Goal: Task Accomplishment & Management: Complete application form

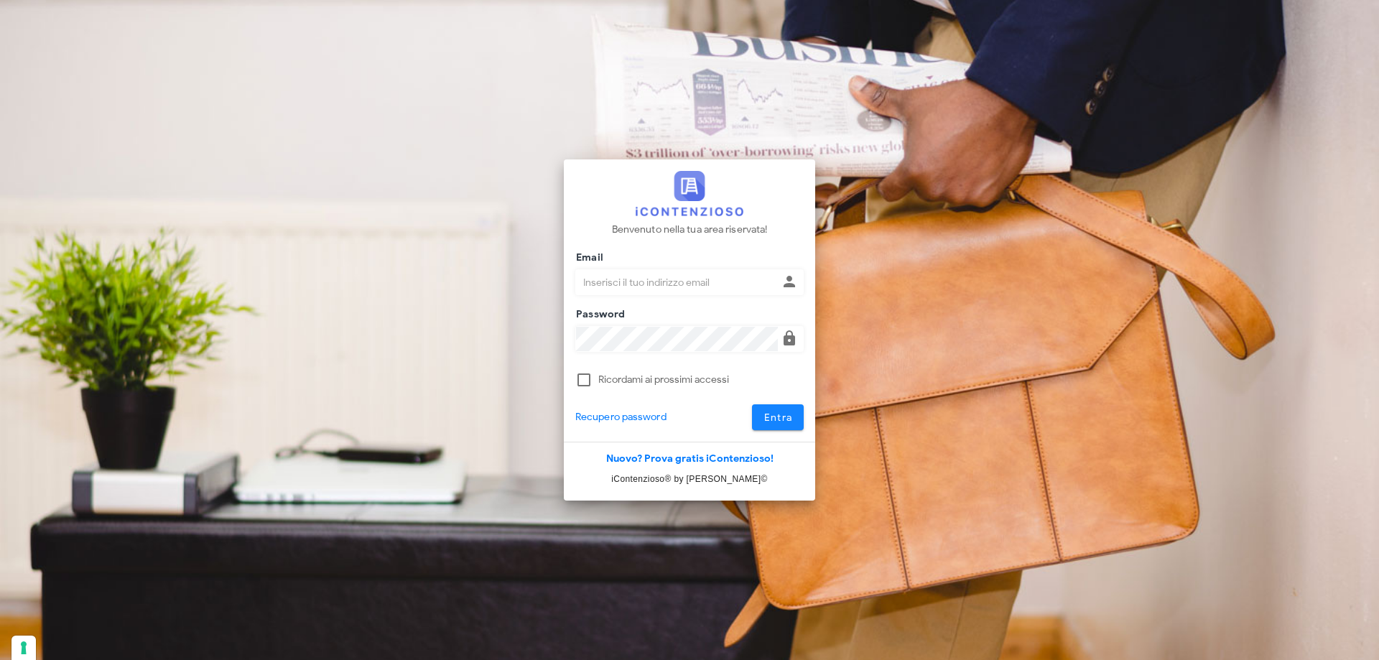
type input "[EMAIL_ADDRESS][DOMAIN_NAME]"
click at [768, 426] on button "Entra" at bounding box center [778, 417] width 52 height 26
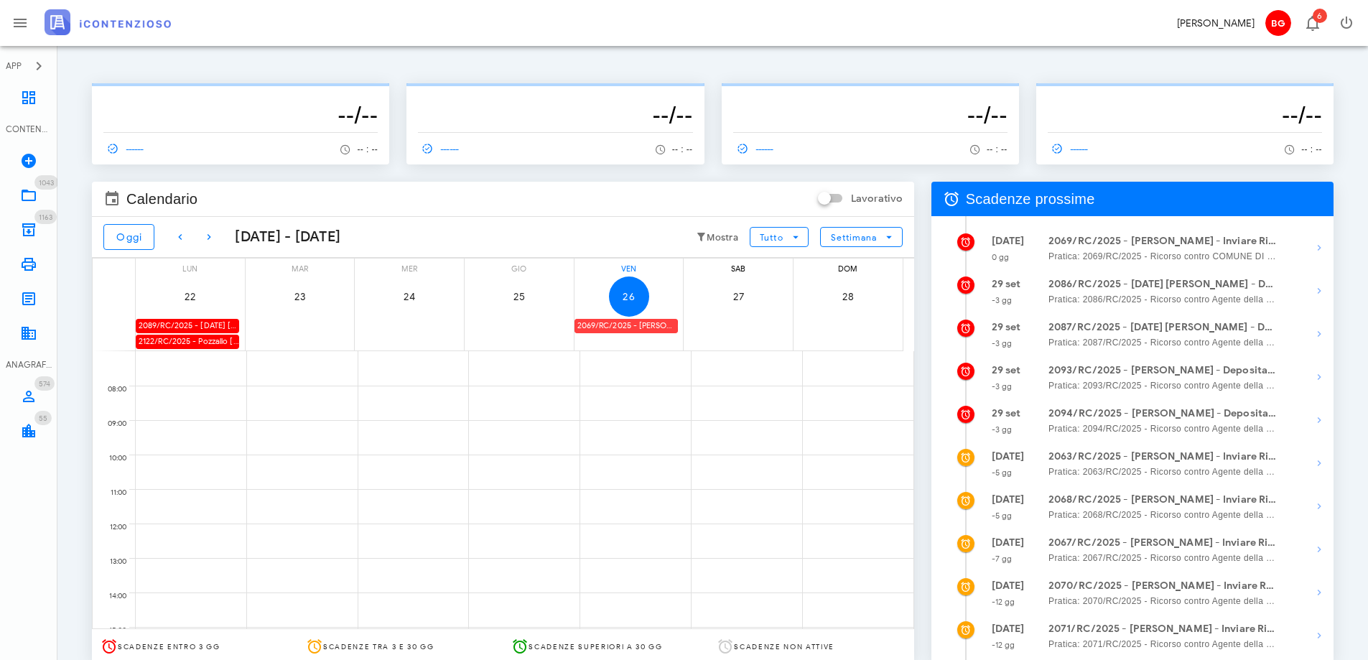
click at [634, 330] on div "2069/RC/2025 - Antonino Barlotta - Inviare Ricorso" at bounding box center [626, 326] width 103 height 14
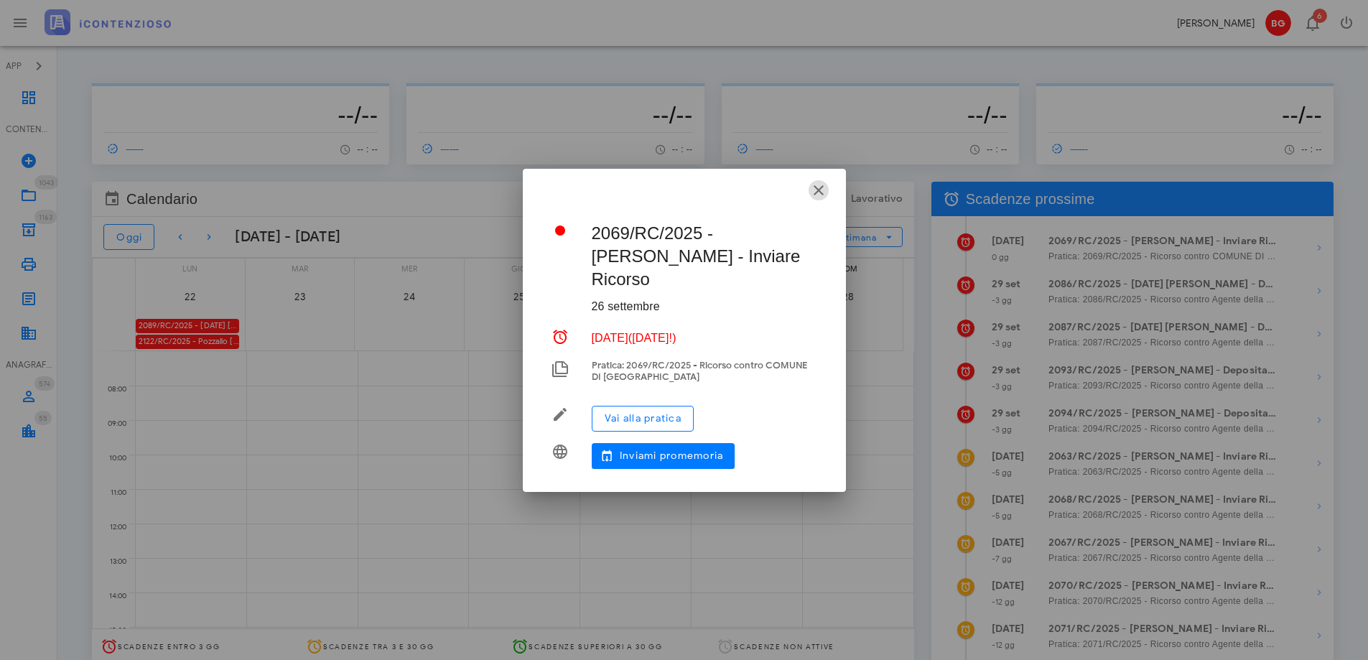
click at [815, 199] on icon "button" at bounding box center [818, 190] width 17 height 17
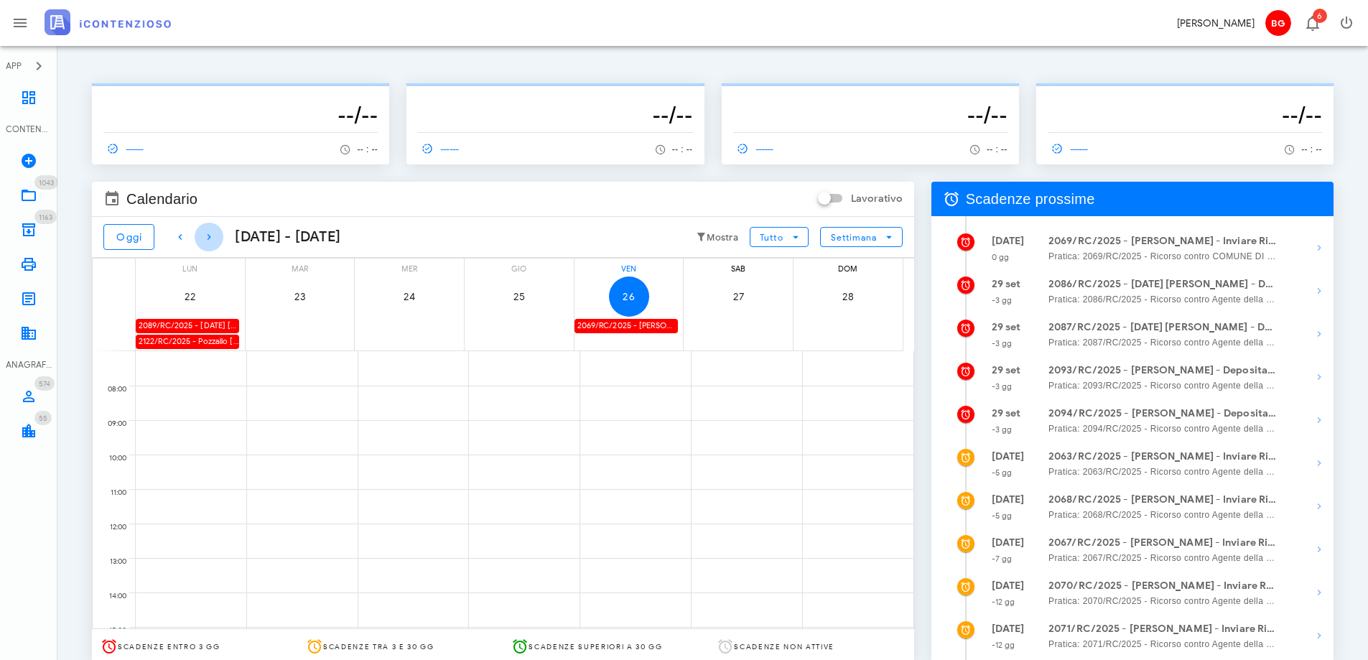
click at [212, 236] on icon "button" at bounding box center [208, 236] width 17 height 17
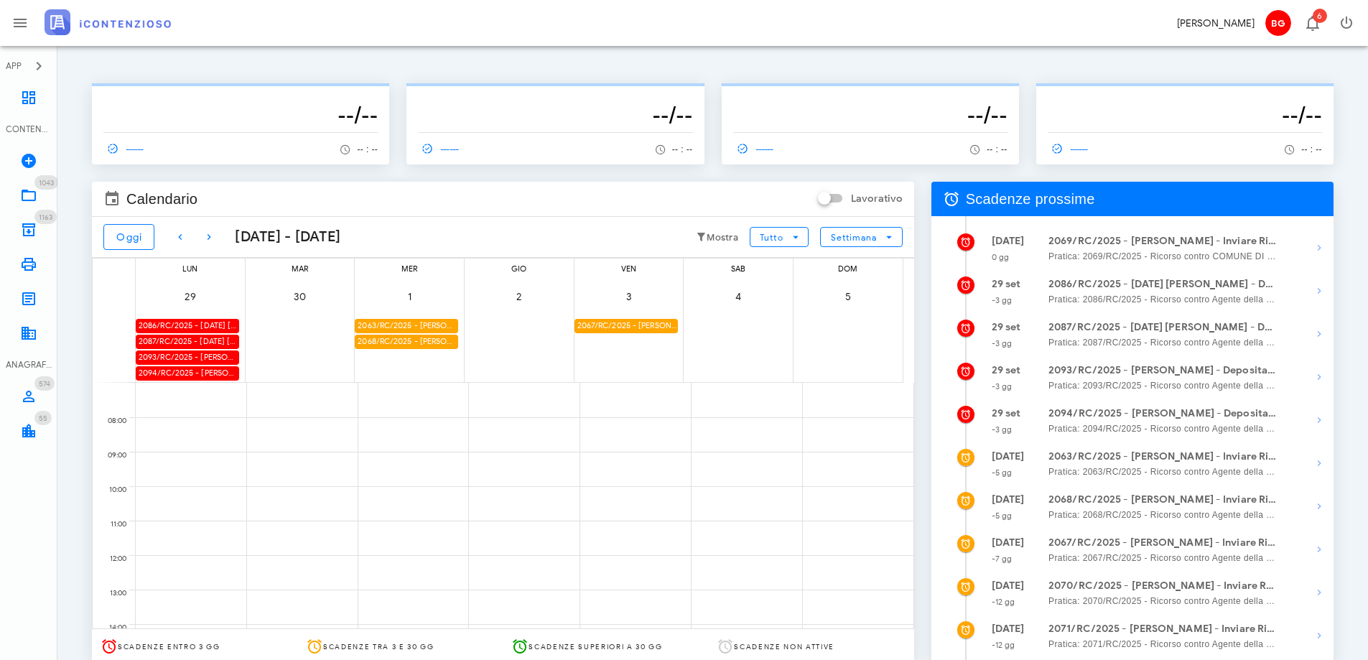
click at [188, 341] on div "2087/RC/2025 - Natale Iacono - Deposita la Costituzione in Giudizio" at bounding box center [187, 342] width 103 height 14
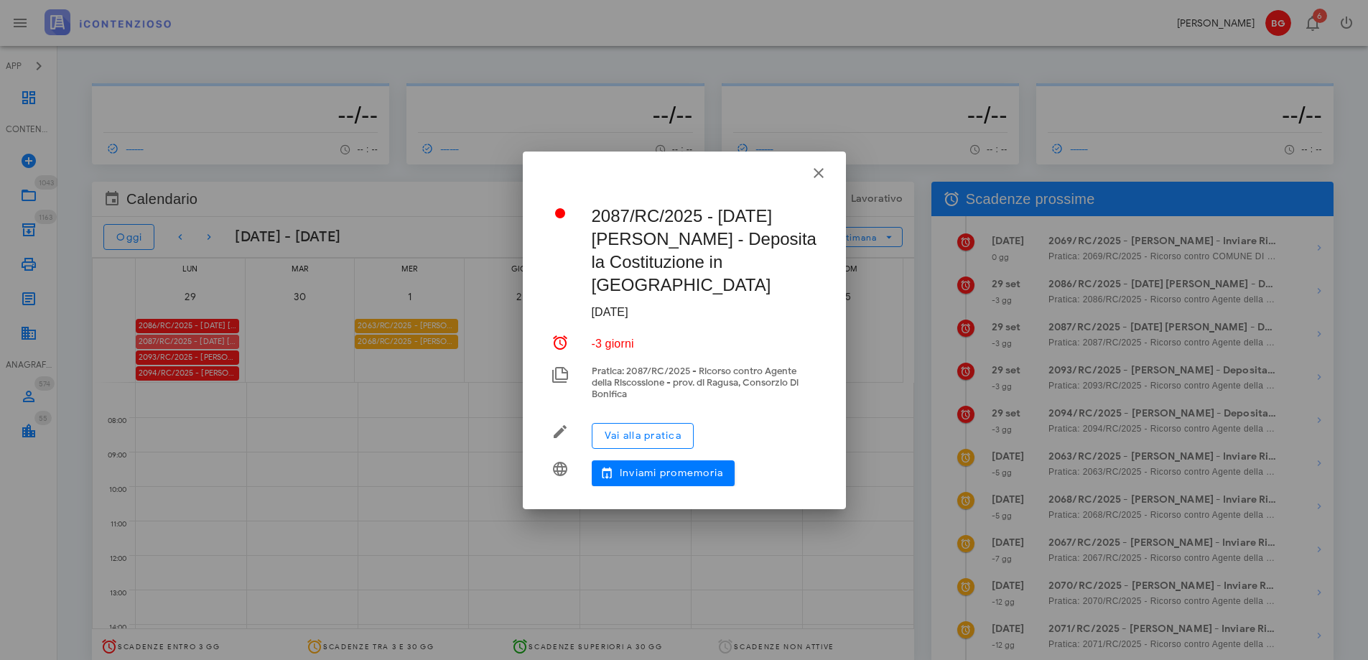
click at [188, 341] on div at bounding box center [684, 330] width 1368 height 660
click at [619, 423] on button "Vai alla pratica" at bounding box center [643, 436] width 102 height 26
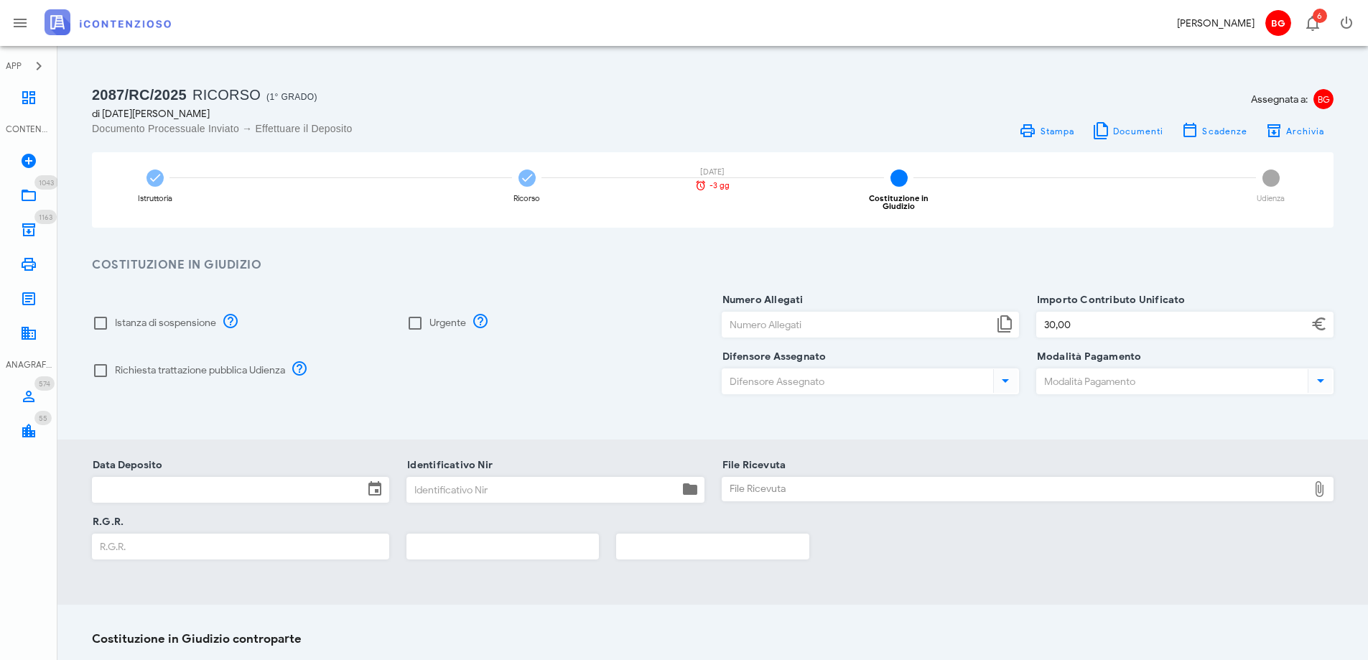
click at [179, 363] on label "Richiesta trattazione pubblica Udienza" at bounding box center [200, 370] width 170 height 14
checkbox input "true"
click at [730, 314] on input "Numero Allegati" at bounding box center [858, 324] width 271 height 24
type input "6"
type input "30,00"
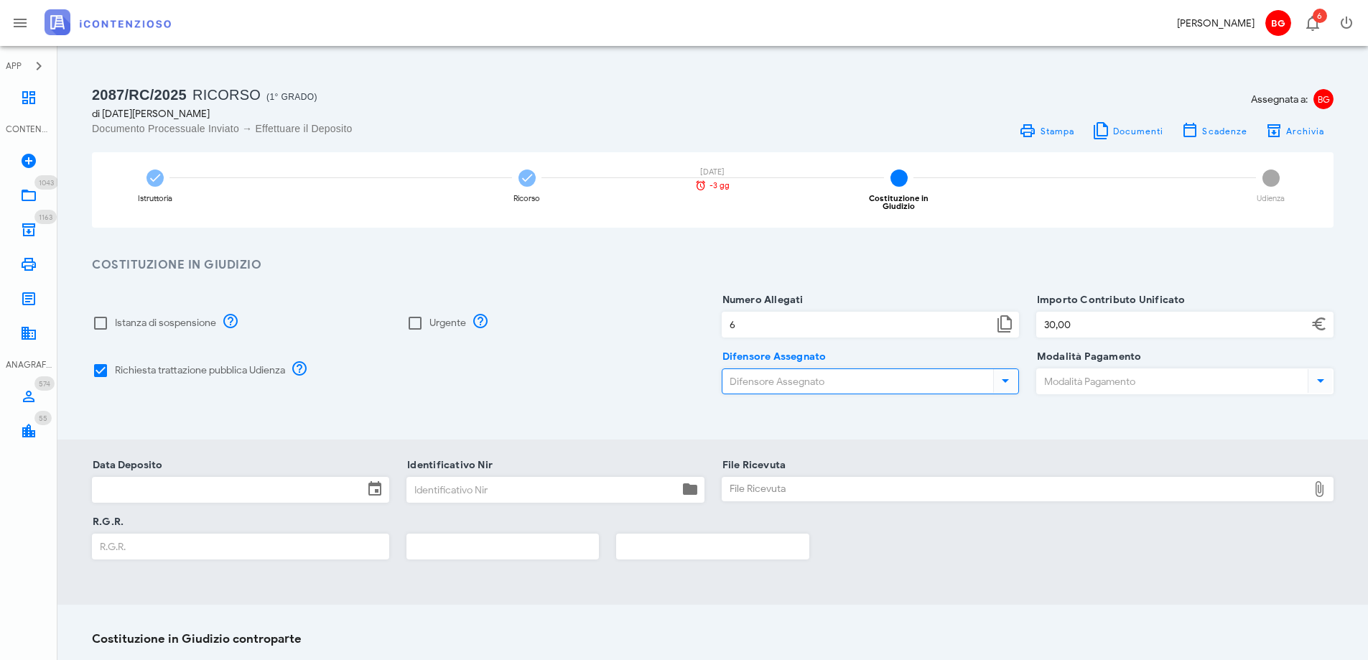
click at [736, 369] on input "Difensore Assegnato" at bounding box center [857, 381] width 268 height 24
drag, startPoint x: 759, startPoint y: 417, endPoint x: 787, endPoint y: 409, distance: 28.4
click at [759, 417] on div "GB" at bounding box center [747, 414] width 29 height 29
type input "Giuseppe Barone"
click at [1138, 381] on input "Modalità Pagamento" at bounding box center [1171, 381] width 268 height 24
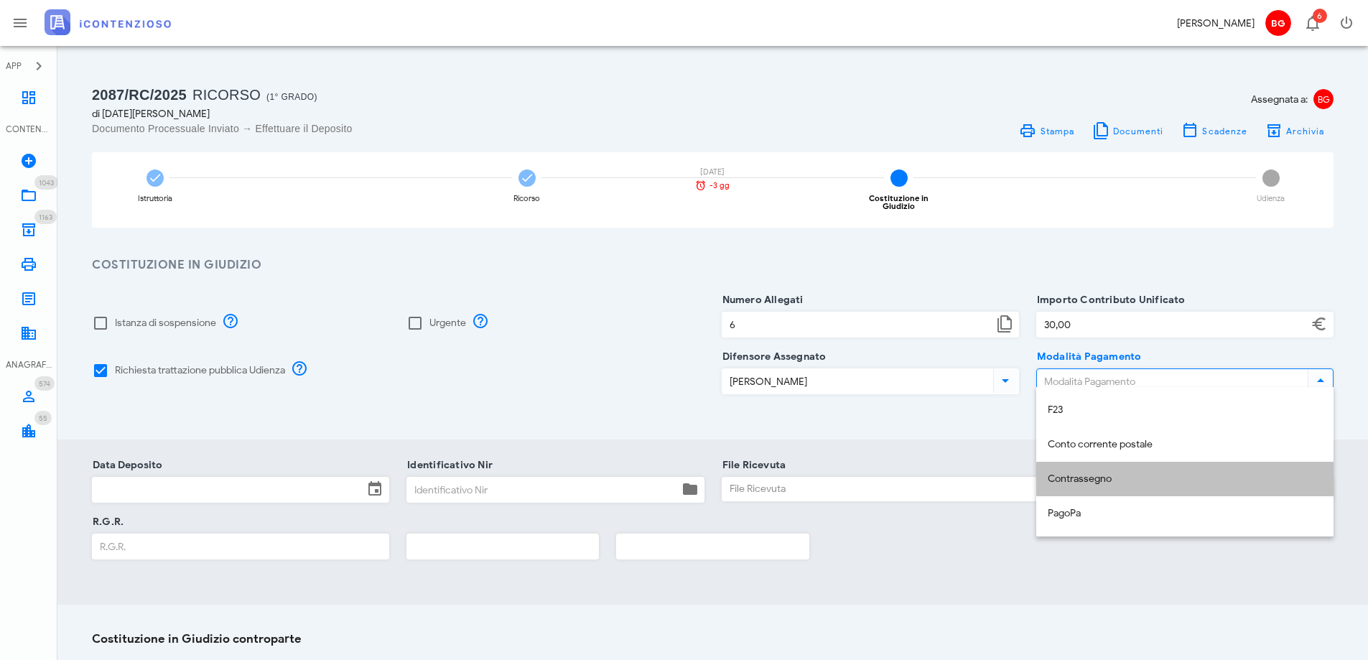
click at [1133, 493] on div "Contrassegno" at bounding box center [1185, 479] width 274 height 29
type input "Contrassegno"
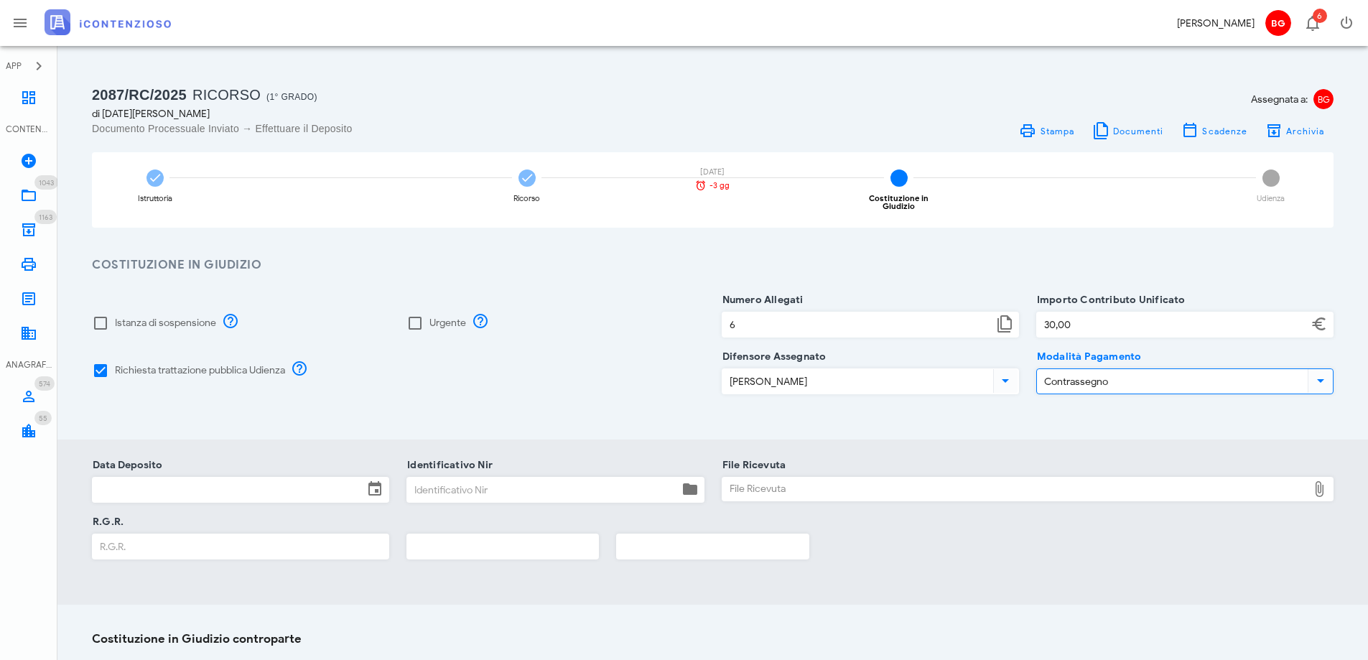
click at [254, 481] on input "Data Deposito" at bounding box center [228, 490] width 271 height 24
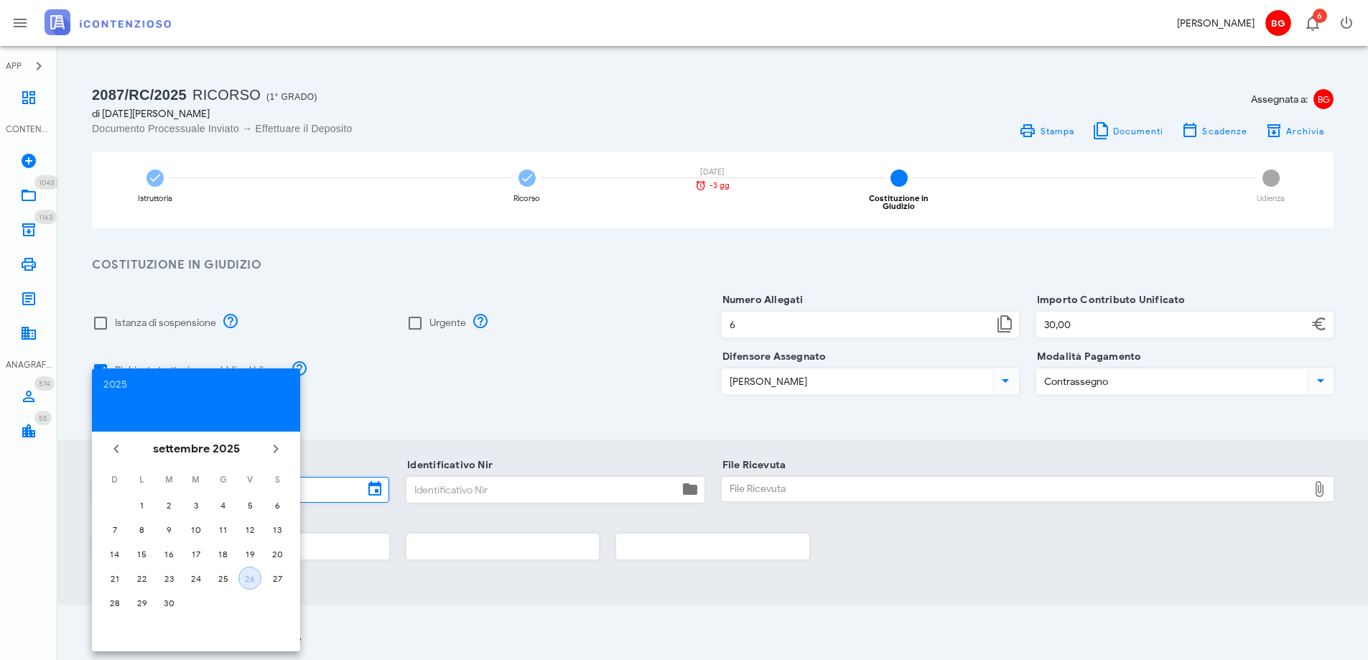
click at [246, 581] on div "26" at bounding box center [250, 578] width 22 height 11
type input "26/09/2025"
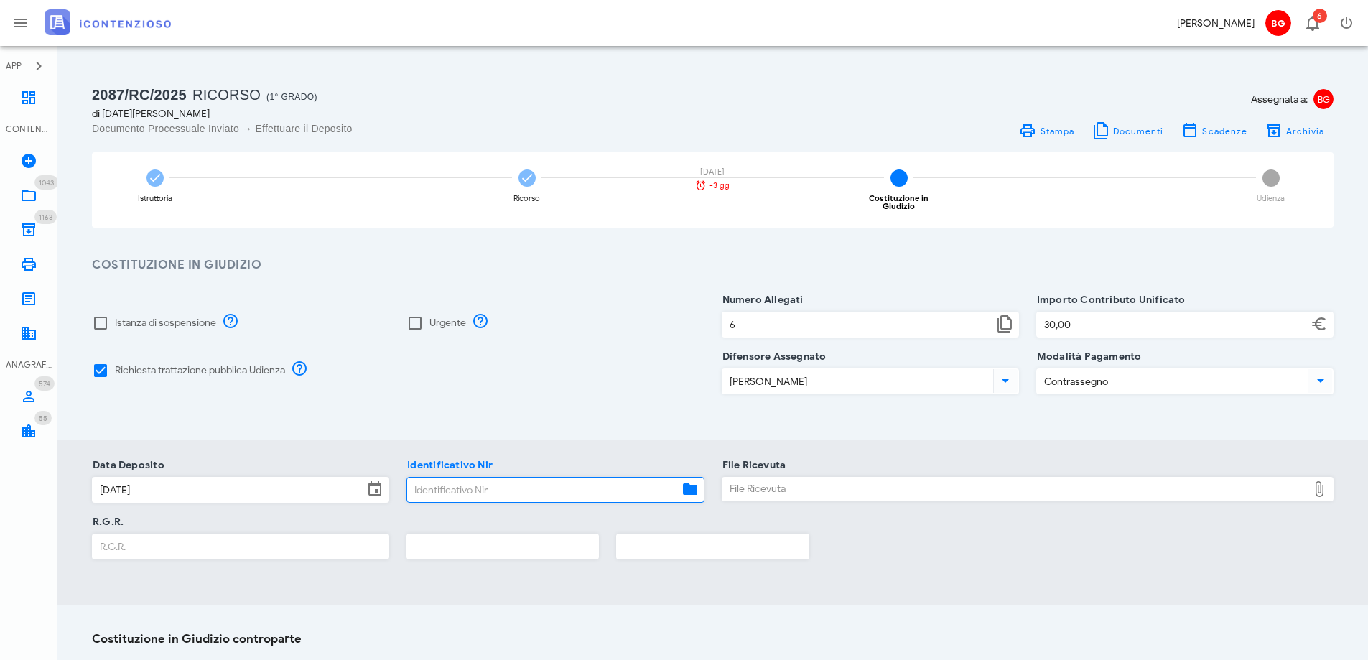
click at [466, 481] on input "Identificativo Nir" at bounding box center [542, 490] width 271 height 24
paste input "25092611333335754"
type input "25092611333335754"
click at [251, 534] on input "R.G.R." at bounding box center [241, 546] width 296 height 24
type input "1826"
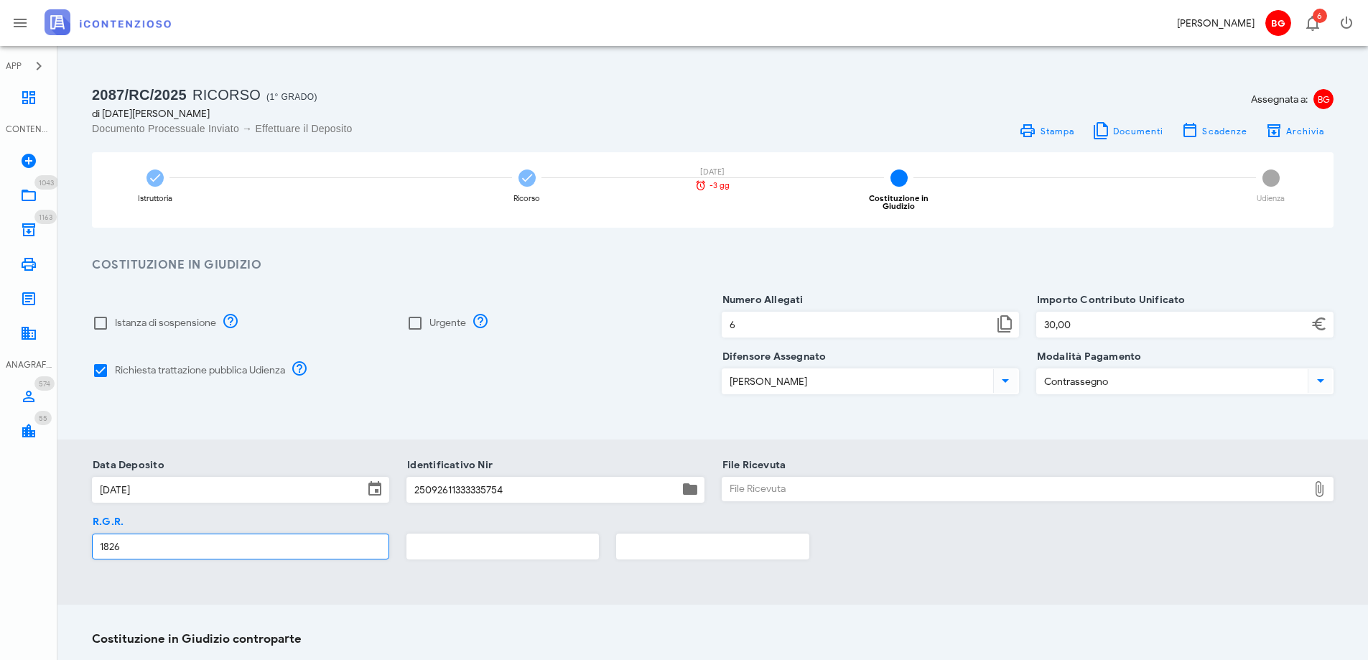
click at [531, 542] on input "text" at bounding box center [502, 546] width 191 height 24
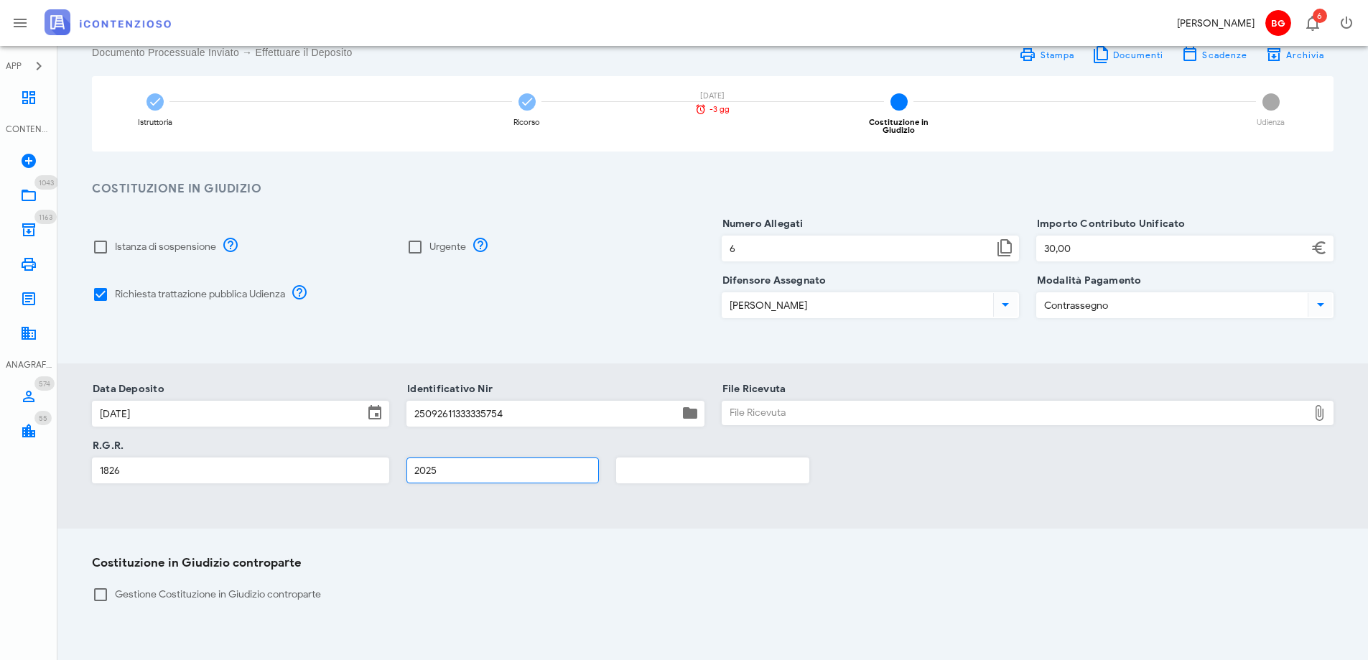
scroll to position [144, 0]
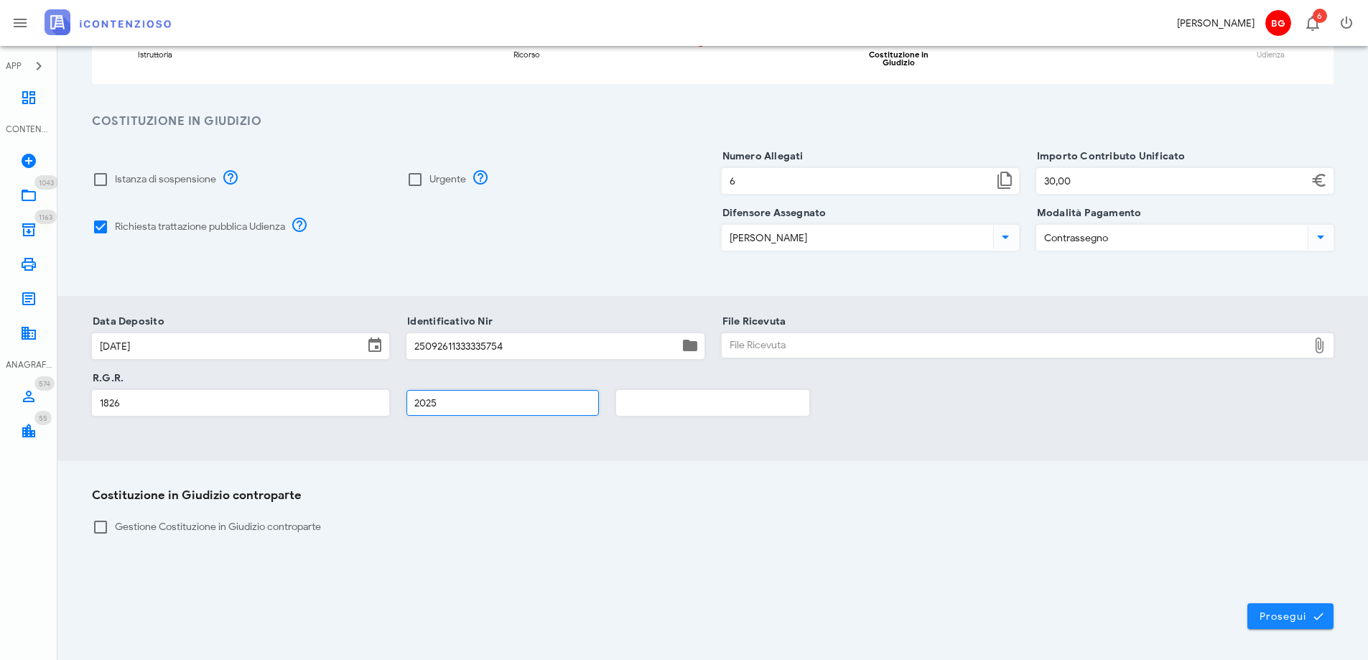
type input "2025"
click at [1307, 610] on span "Prosegui" at bounding box center [1290, 616] width 63 height 13
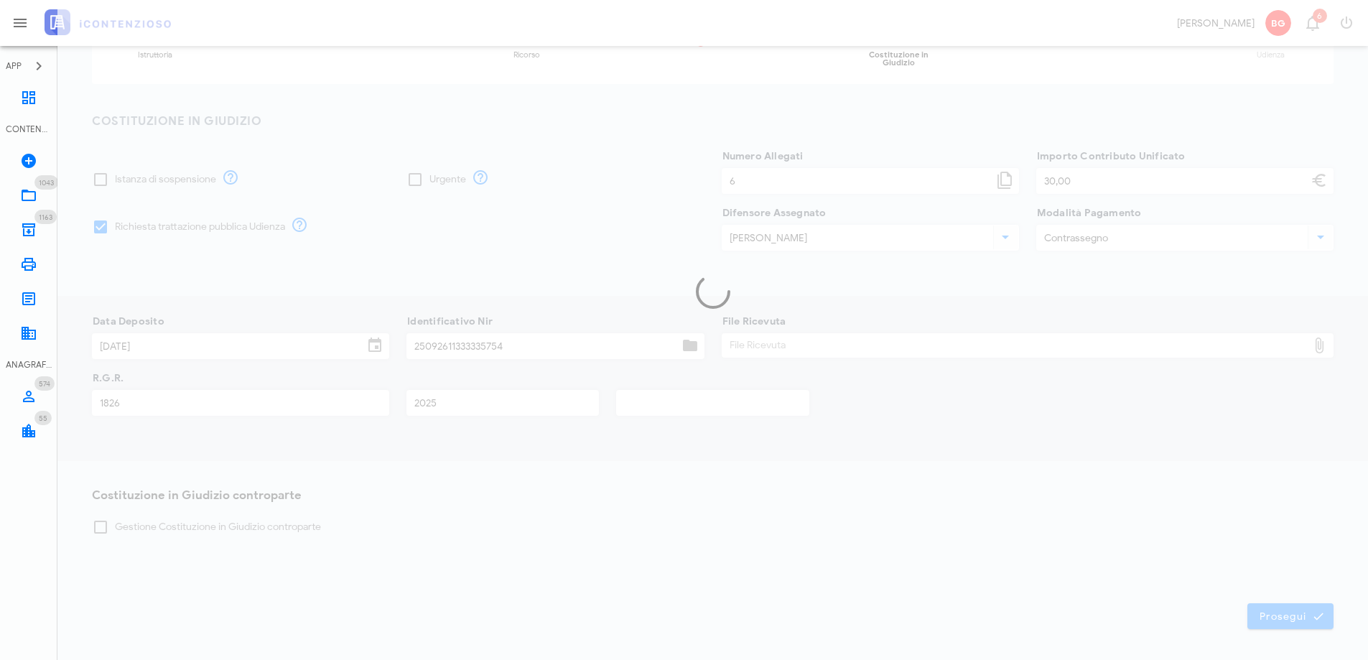
scroll to position [0, 0]
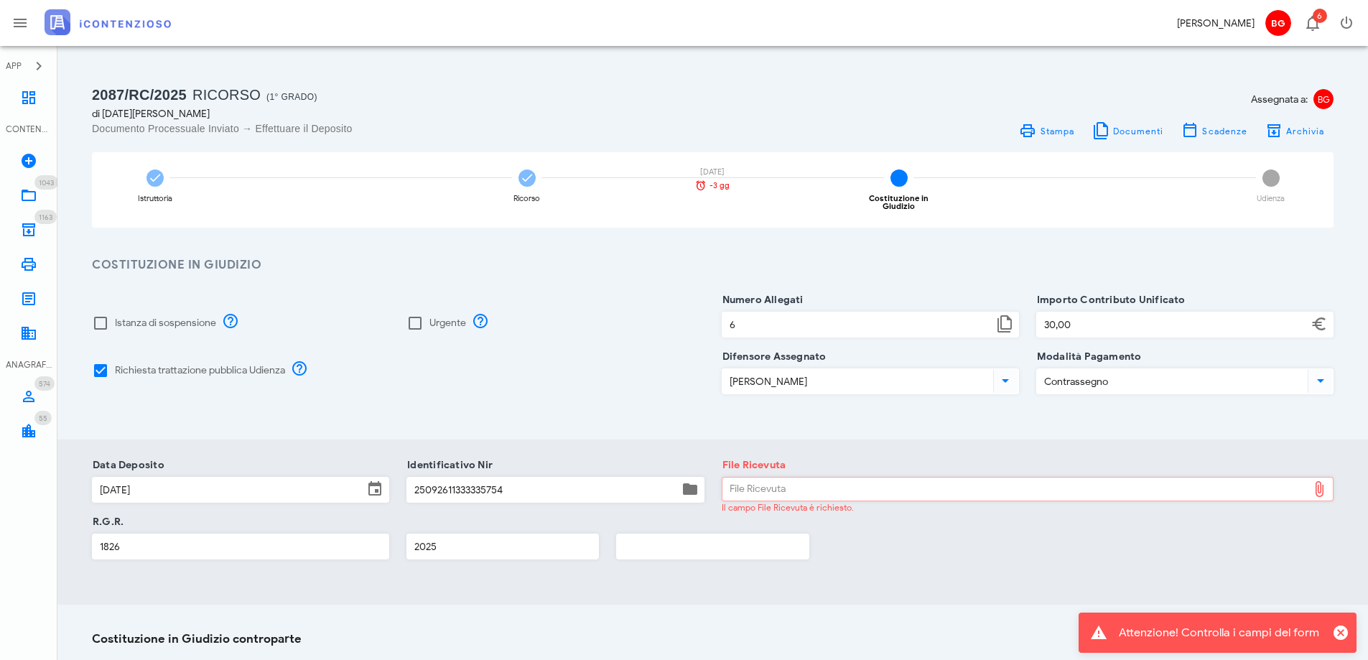
click at [868, 486] on div "File Ricevuta" at bounding box center [1016, 489] width 586 height 23
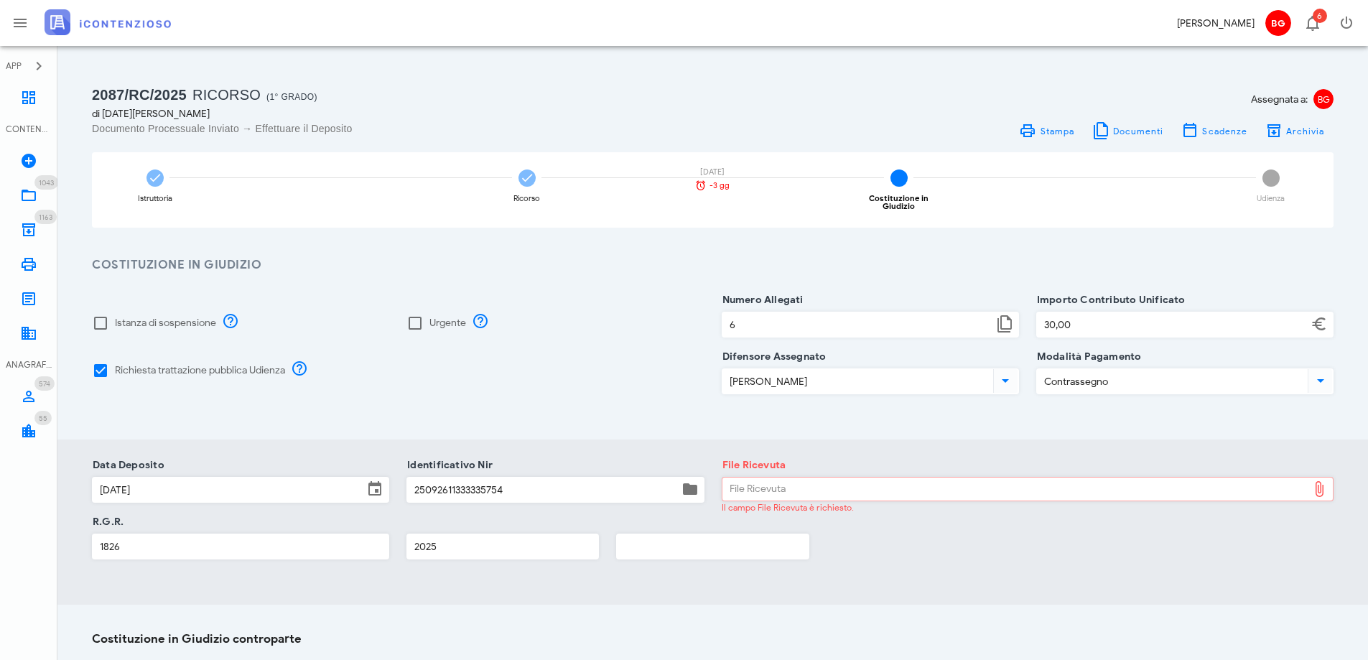
click at [1085, 483] on div "File Ricevuta" at bounding box center [1016, 489] width 586 height 23
type input "C:\fakepath\RGR.pdf"
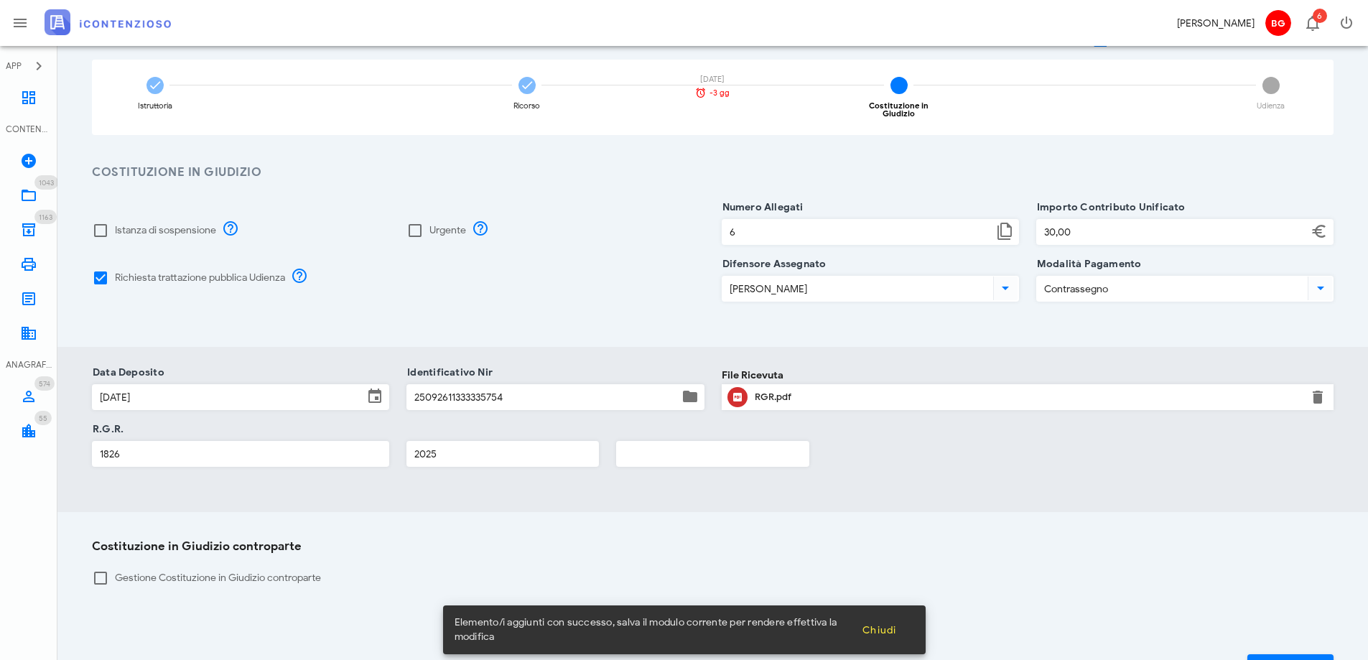
scroll to position [189, 0]
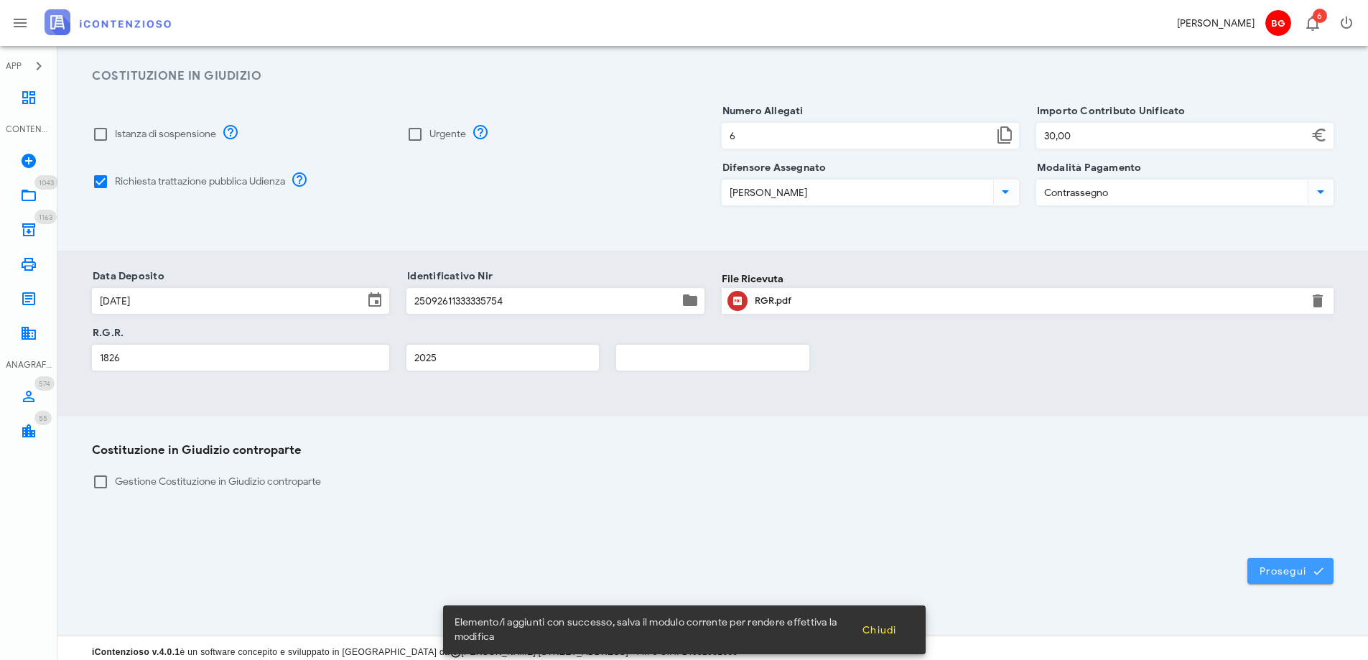
click at [1286, 565] on span "Prosegui" at bounding box center [1290, 571] width 63 height 13
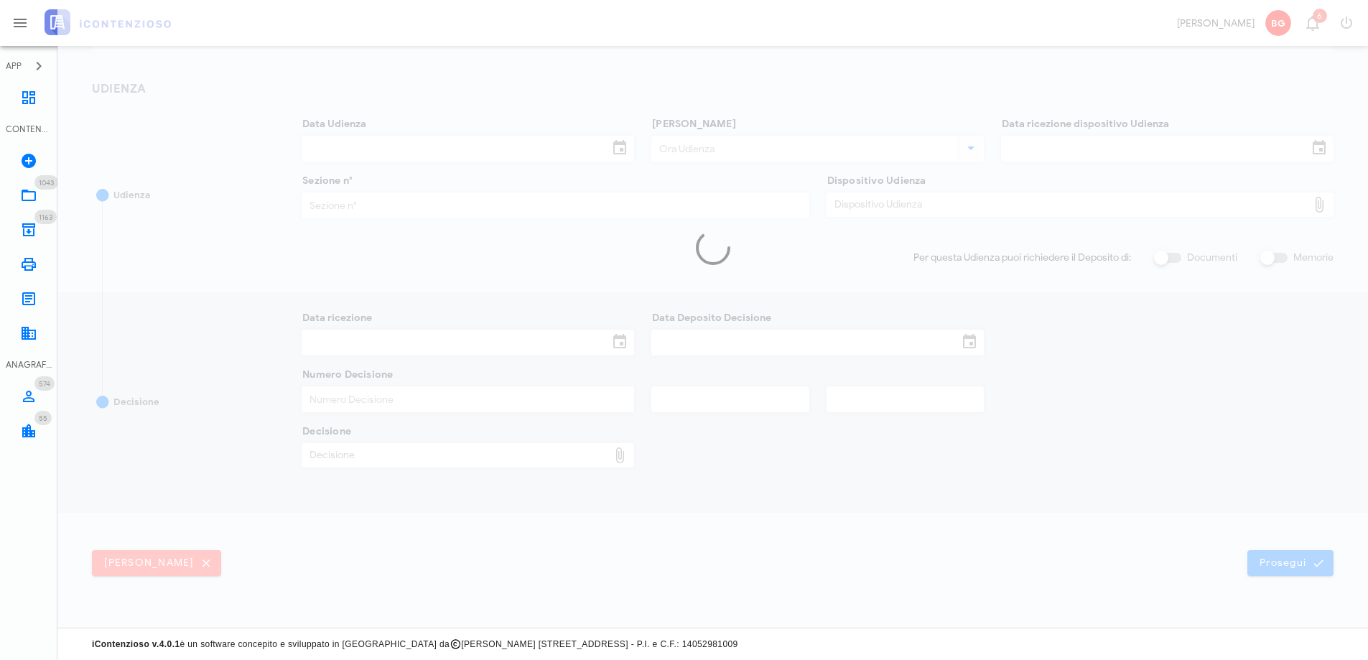
scroll to position [179, 0]
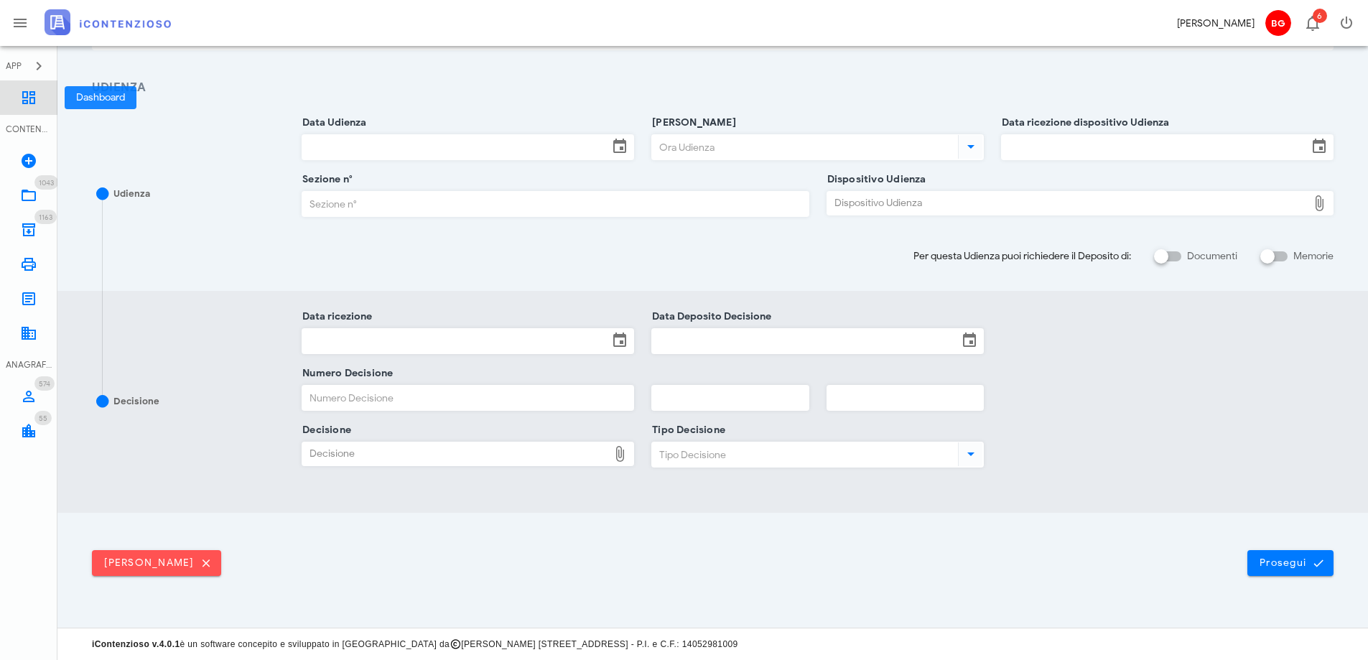
click at [19, 91] on link "Dashboard" at bounding box center [28, 97] width 57 height 34
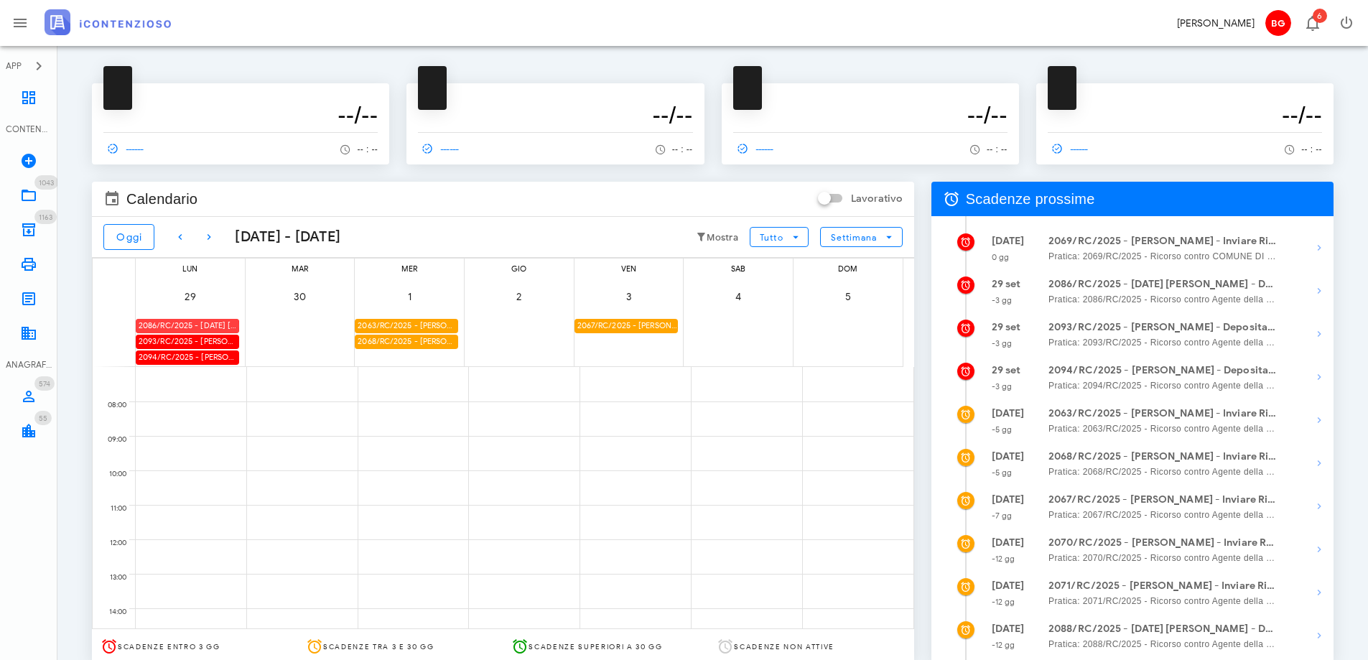
click at [186, 330] on div "2086/RC/2025 - Natale Iacono - Deposita la Costituzione in Giudizio" at bounding box center [187, 326] width 103 height 14
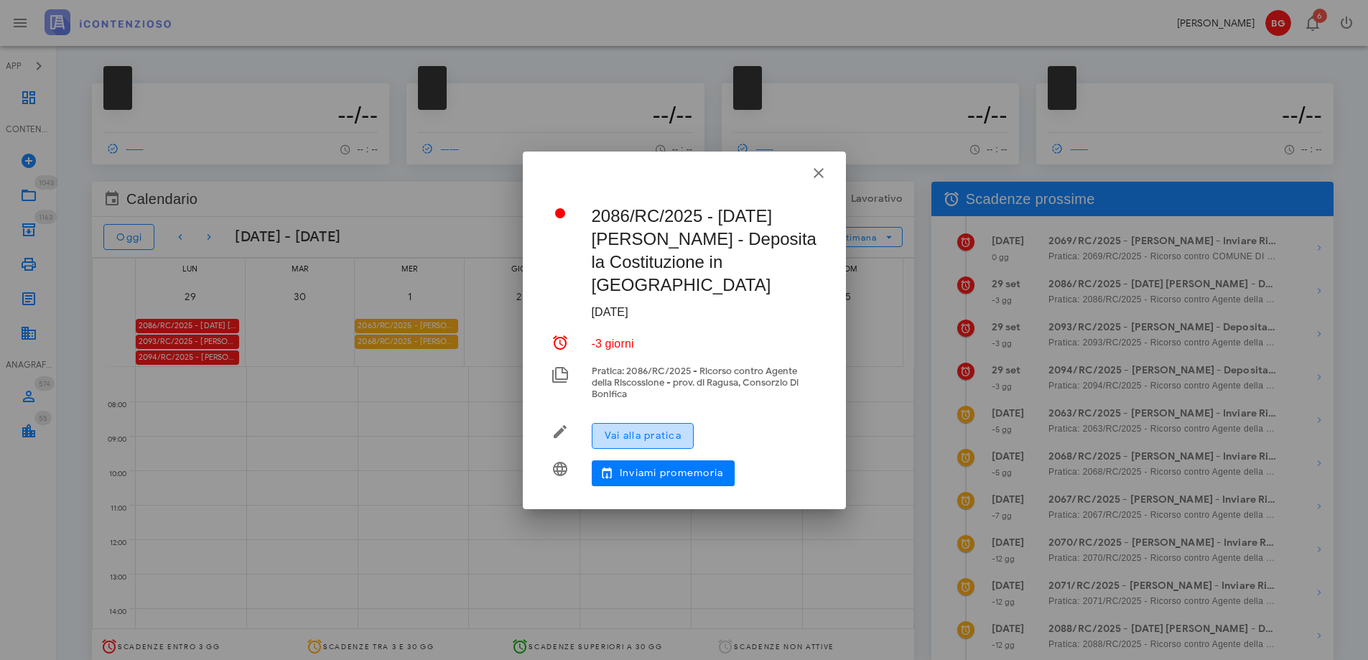
click at [626, 430] on span "Vai alla pratica" at bounding box center [643, 436] width 78 height 12
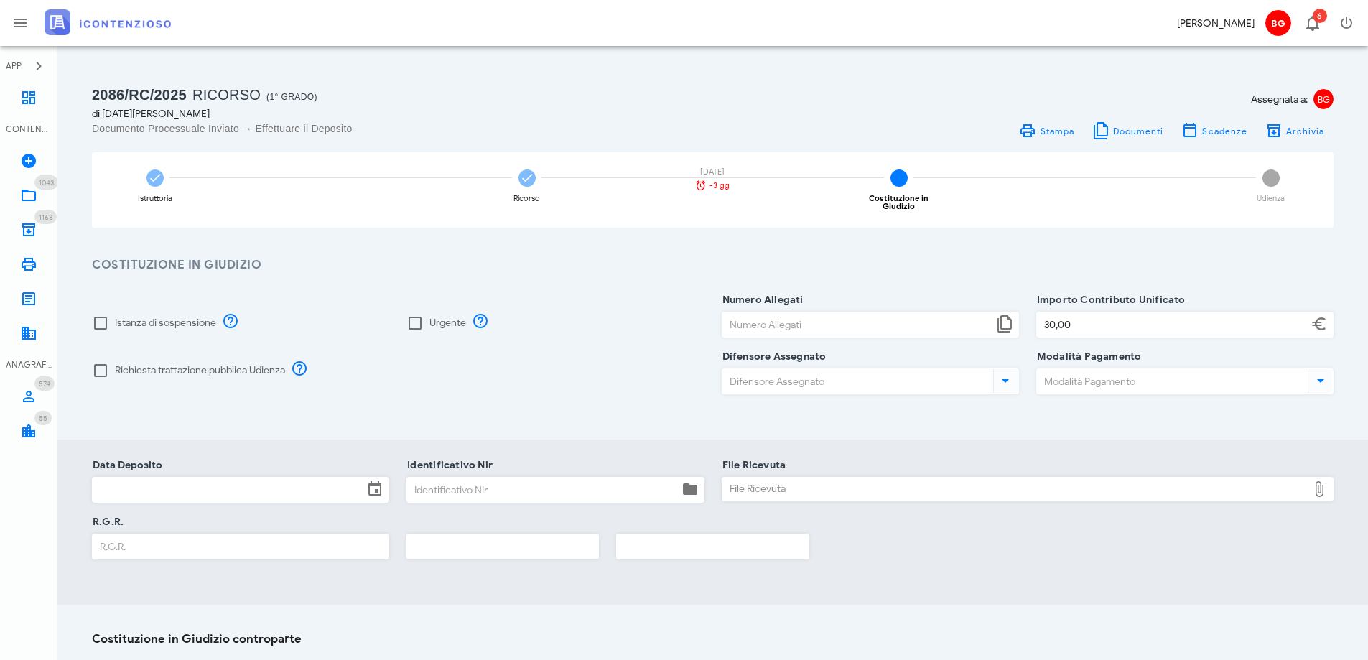
click at [204, 363] on label "Richiesta trattazione pubblica Udienza" at bounding box center [200, 370] width 170 height 14
checkbox input "true"
click at [798, 314] on input "Numero Allegati" at bounding box center [858, 324] width 271 height 24
type input "6"
click at [868, 375] on input "Difensore Assegnato" at bounding box center [857, 381] width 268 height 24
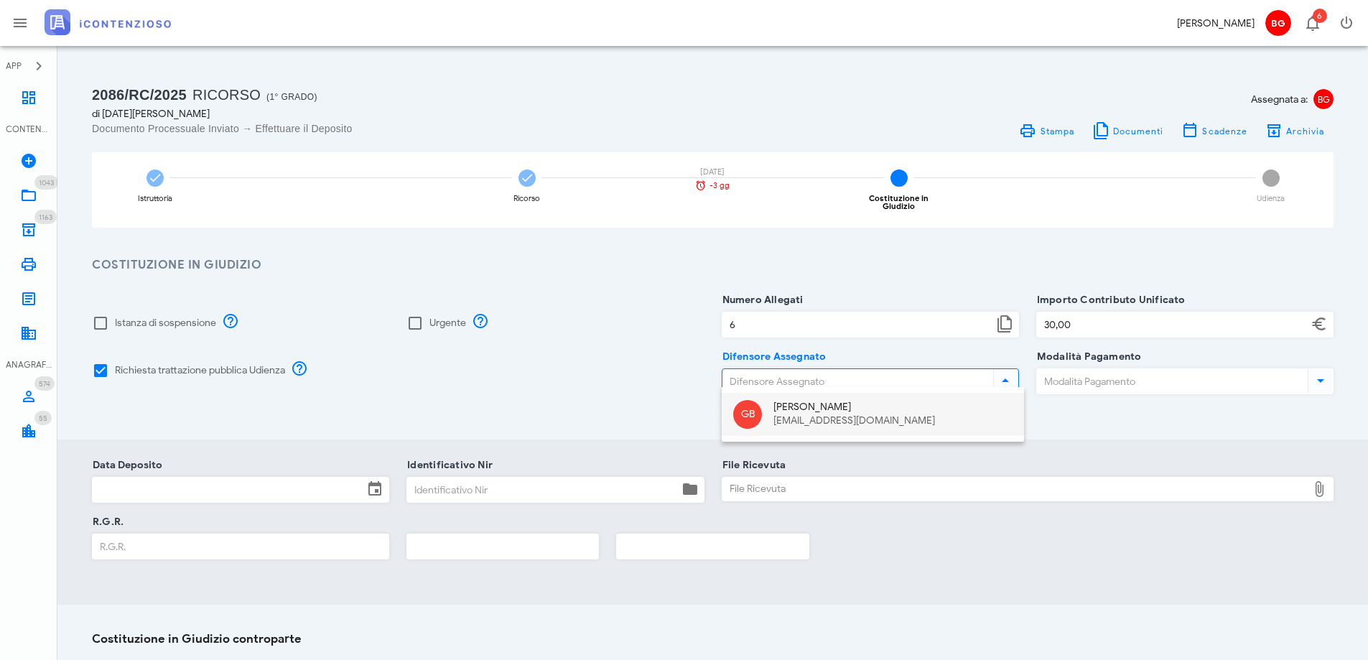
click at [753, 425] on div "GB" at bounding box center [747, 414] width 29 height 29
type input "[PERSON_NAME]"
click at [1120, 371] on input "Modalità Pagamento" at bounding box center [1171, 381] width 268 height 24
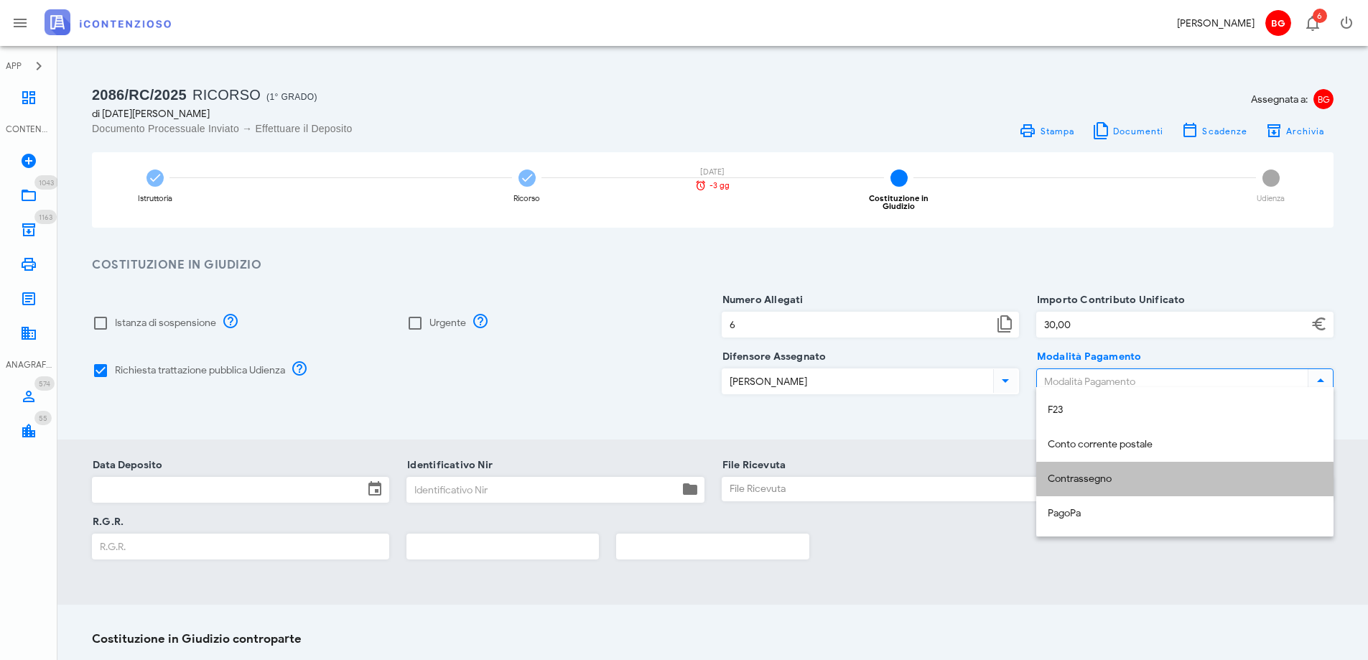
click at [1085, 468] on div "Contrassegno" at bounding box center [1185, 479] width 274 height 29
type input "Contrassegno"
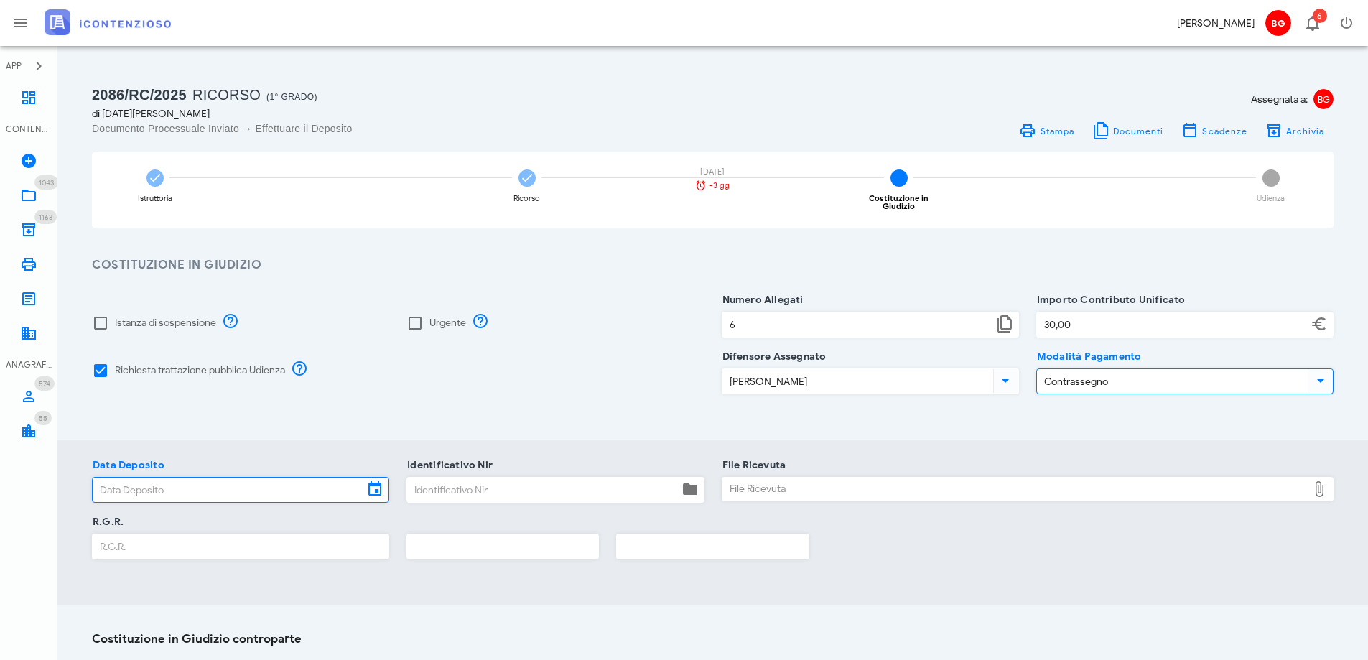
click at [294, 492] on input "Data Deposito" at bounding box center [228, 490] width 271 height 24
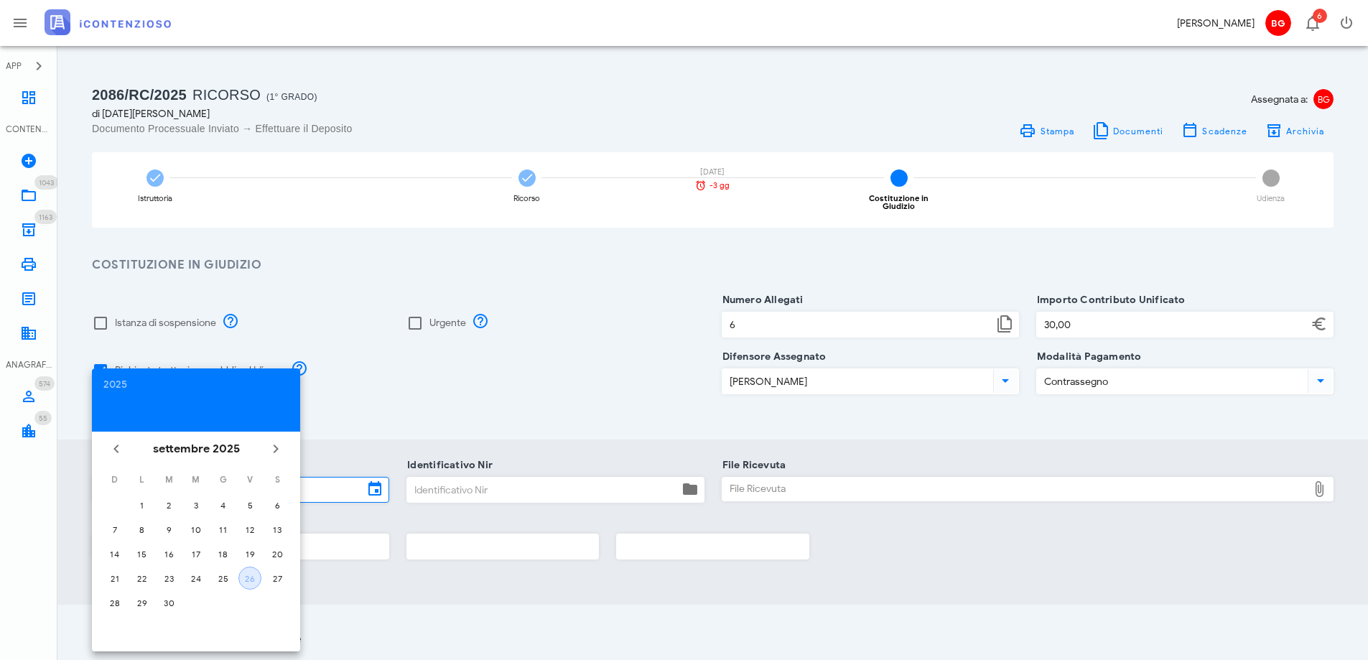
click at [246, 583] on div "26" at bounding box center [250, 578] width 22 height 11
type input "26/09/2025"
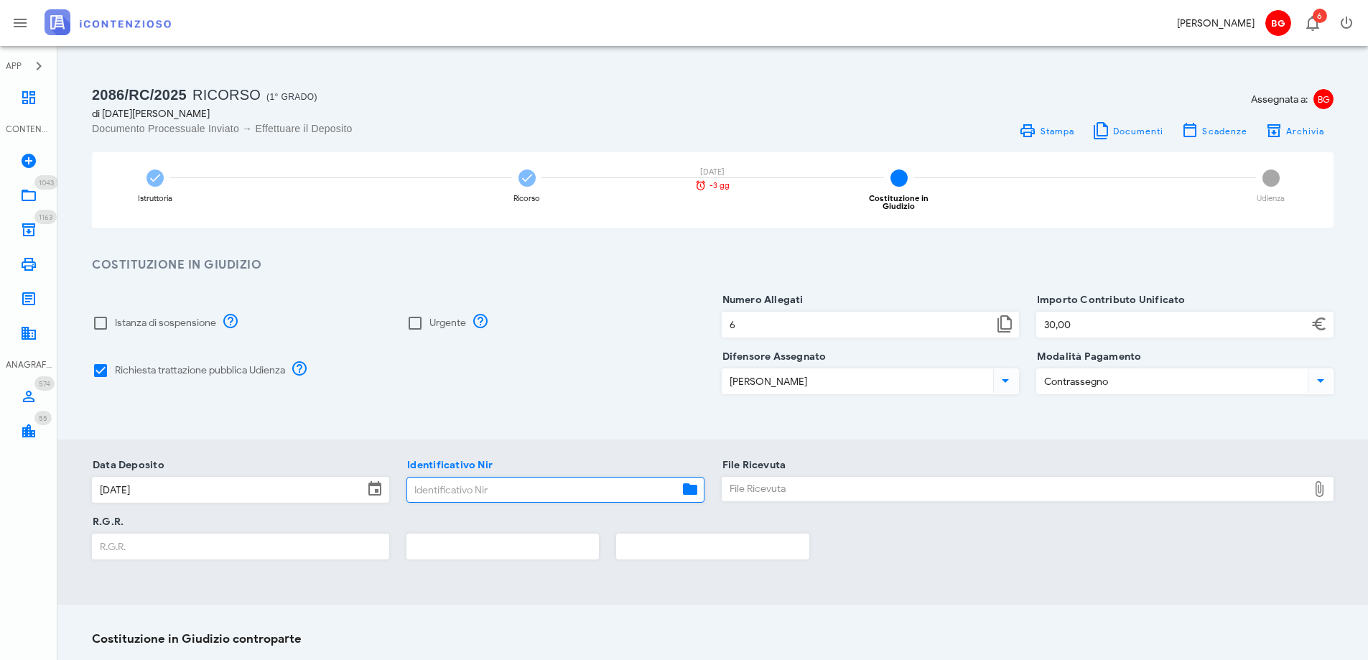
paste input "25092611552435913"
type input "25092611552435913"
click at [264, 538] on input "R.G.R." at bounding box center [241, 546] width 296 height 24
type input "1827"
click at [449, 541] on input "text" at bounding box center [502, 546] width 191 height 24
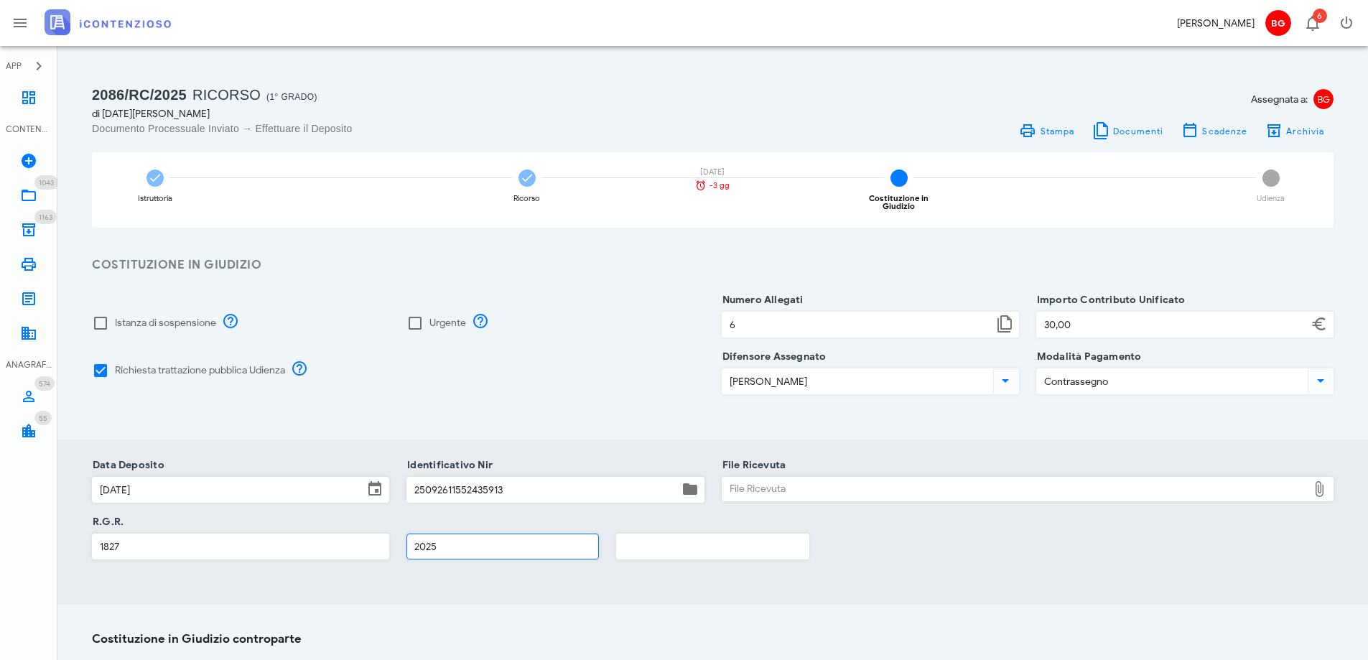
type input "2025"
click at [747, 486] on div "File Ricevuta" at bounding box center [1016, 489] width 586 height 23
type input "C:\fakepath\RGR.pdf"
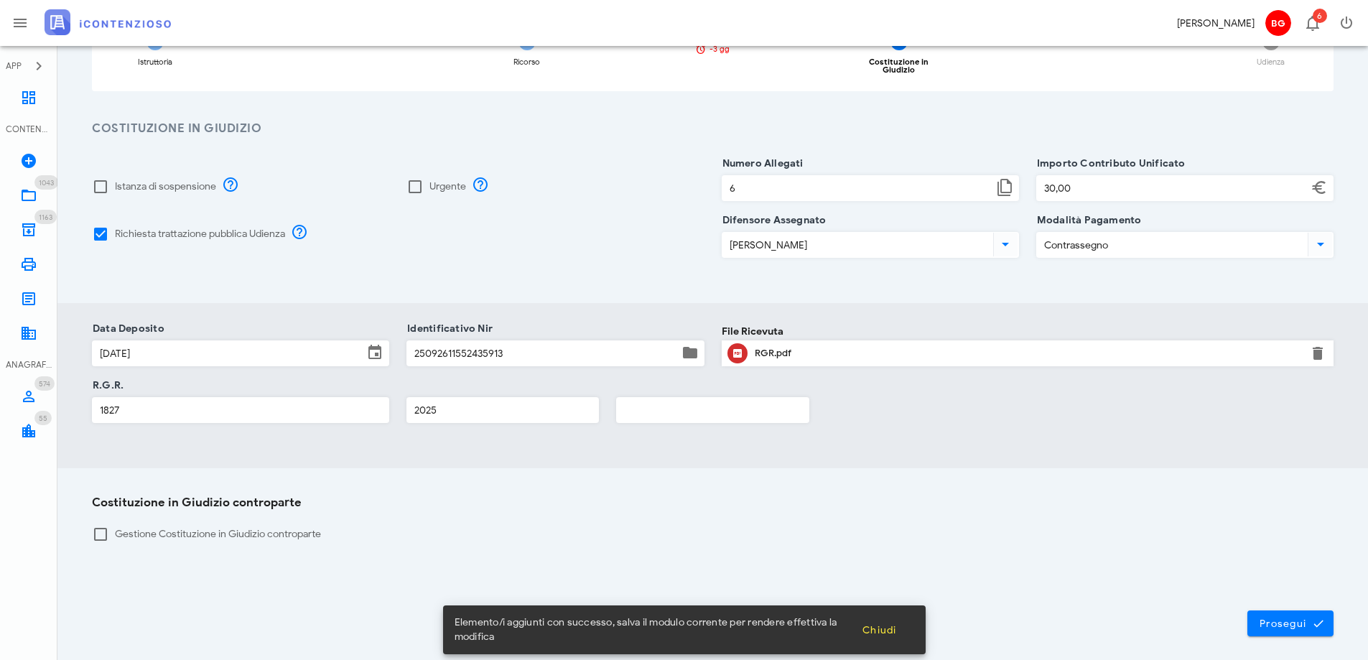
scroll to position [189, 0]
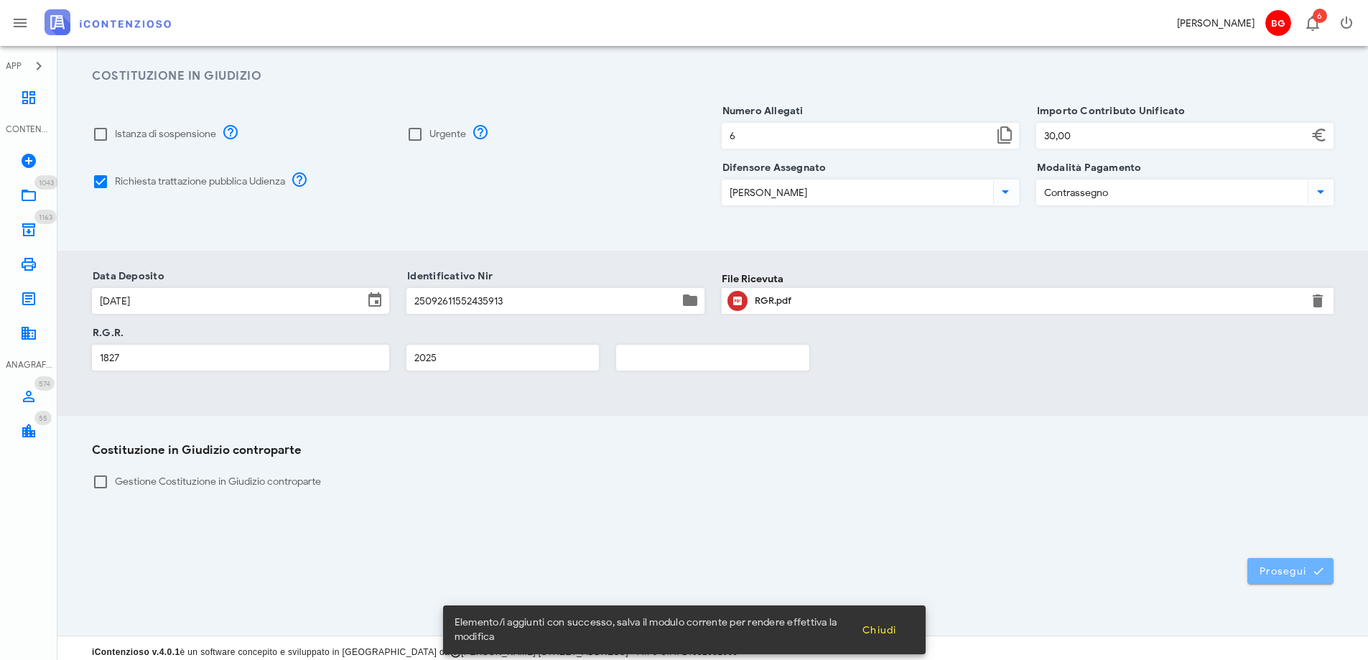
click at [1304, 565] on span "Prosegui" at bounding box center [1290, 571] width 63 height 13
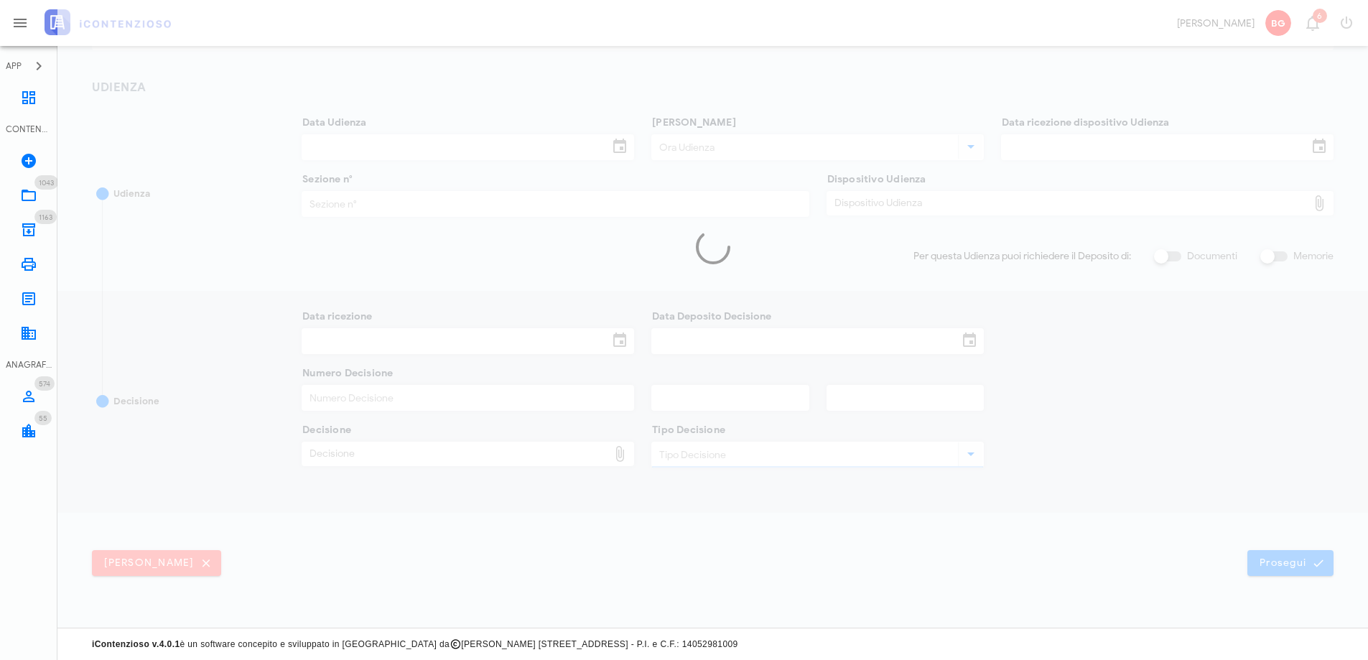
scroll to position [179, 0]
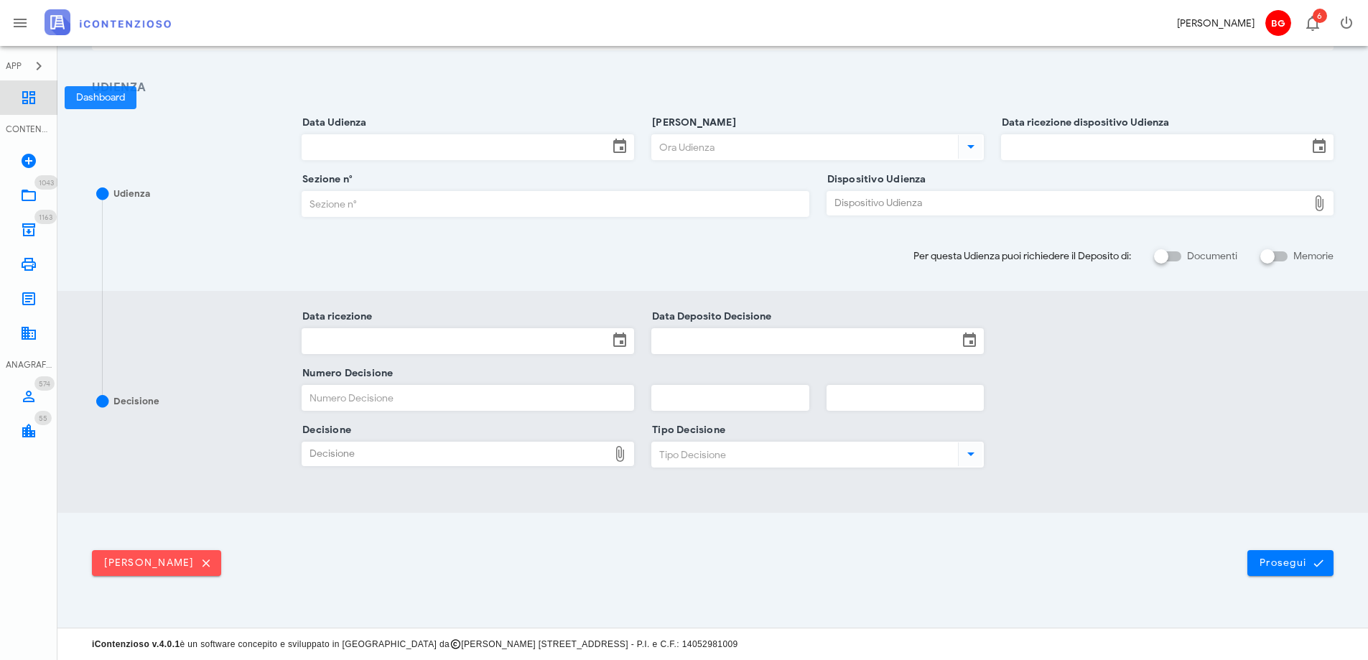
click at [23, 107] on link "Dashboard" at bounding box center [28, 97] width 57 height 34
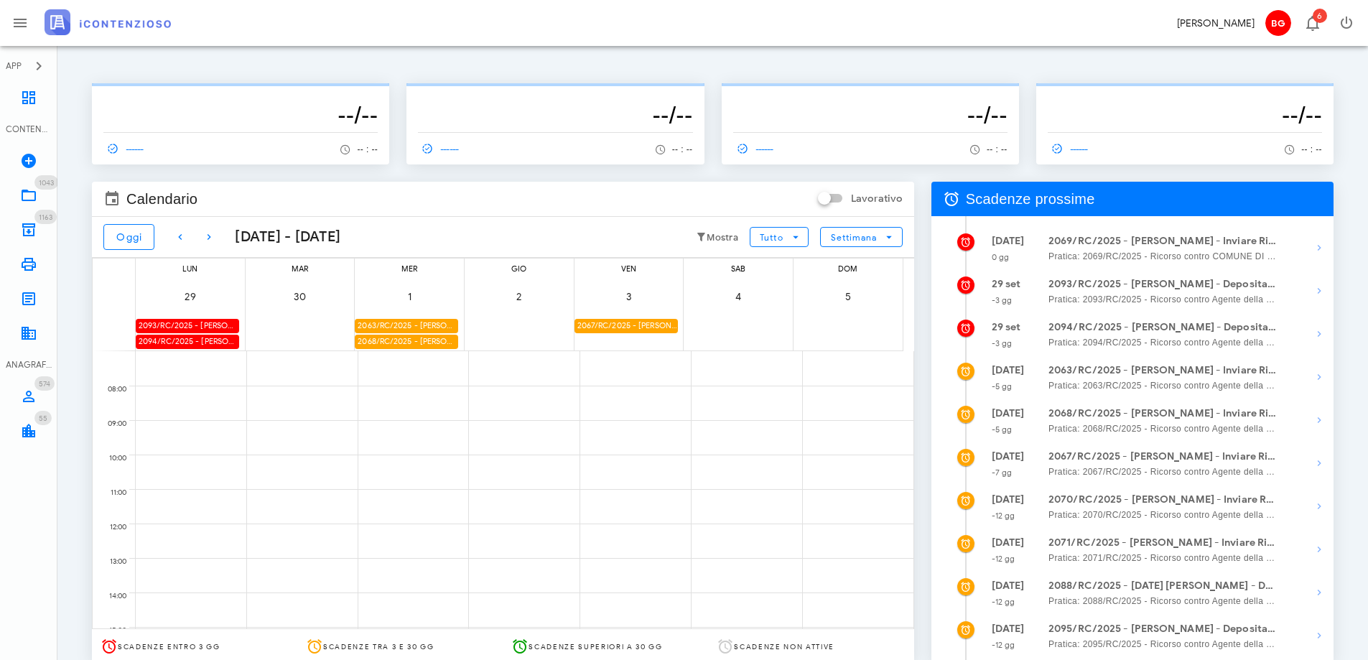
click at [187, 323] on div "2093/RC/2025 - [PERSON_NAME] - Deposita la Costituzione in Giudizio" at bounding box center [187, 326] width 103 height 14
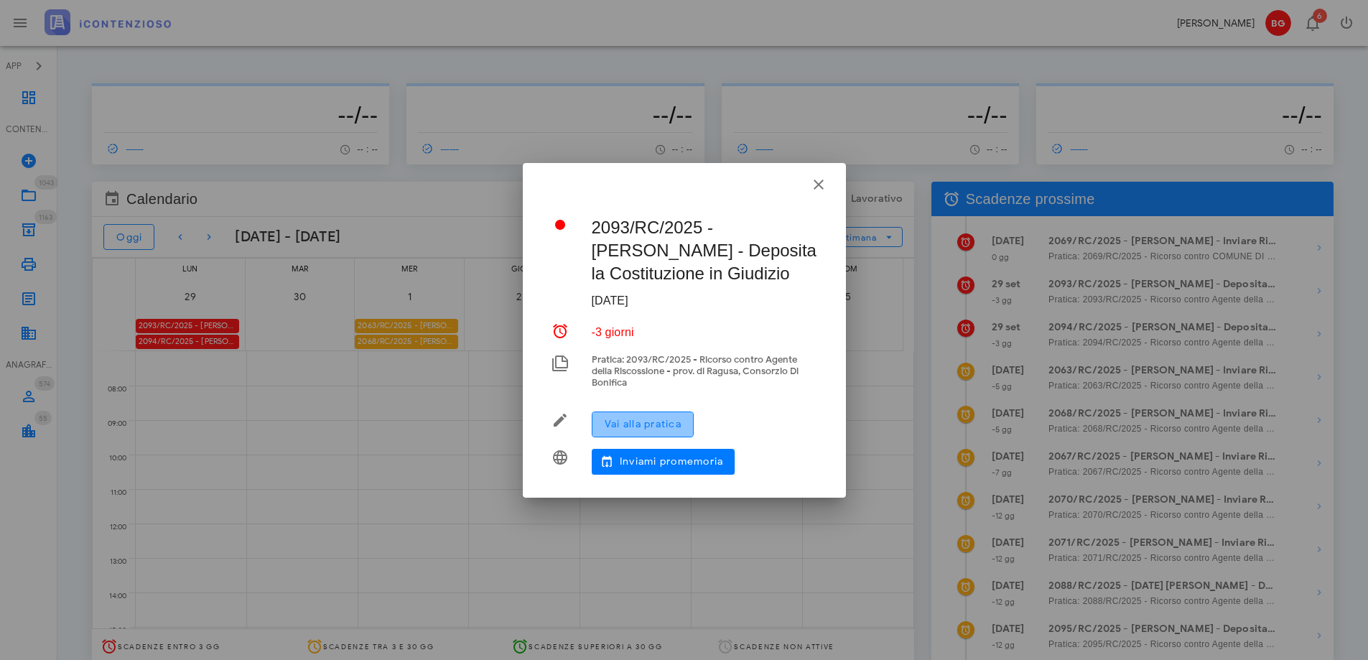
click at [645, 419] on span "Vai alla pratica" at bounding box center [643, 424] width 78 height 12
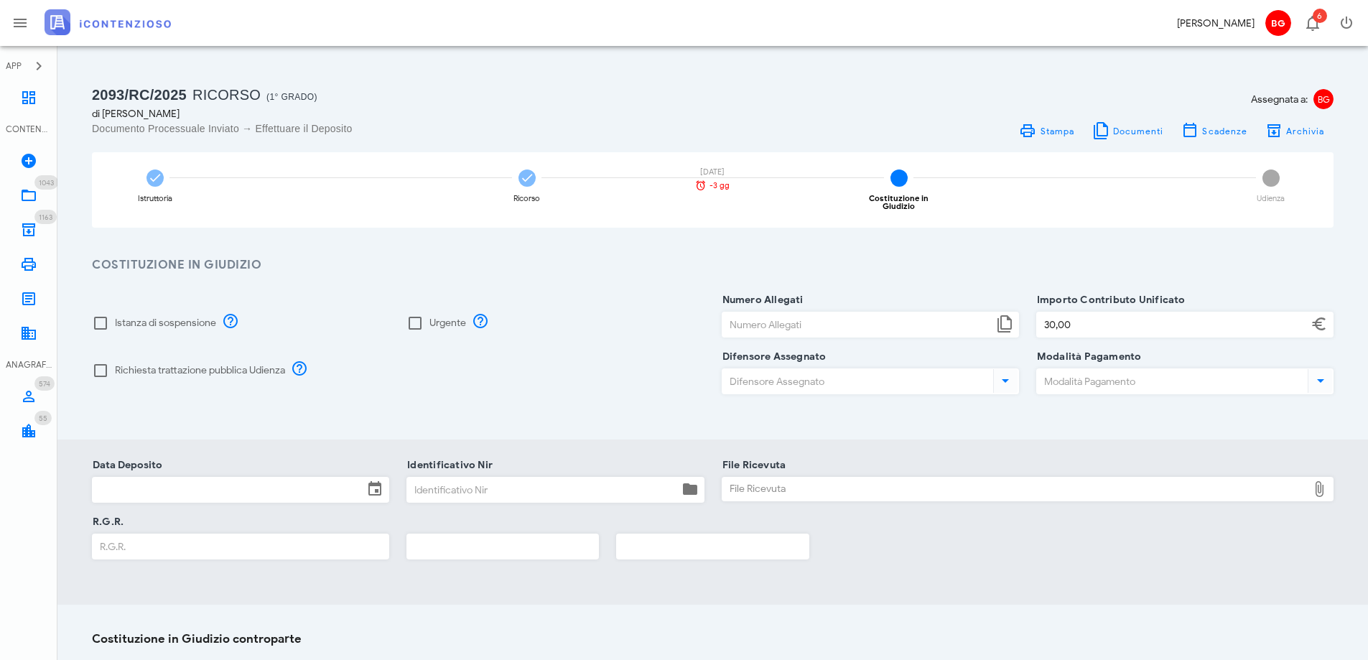
click at [158, 363] on label "Richiesta trattazione pubblica Udienza" at bounding box center [200, 370] width 170 height 14
checkbox input "true"
click at [779, 312] on input "Numero Allegati" at bounding box center [858, 324] width 271 height 24
type input "6"
click at [865, 379] on input "Difensore Assegnato" at bounding box center [857, 381] width 268 height 24
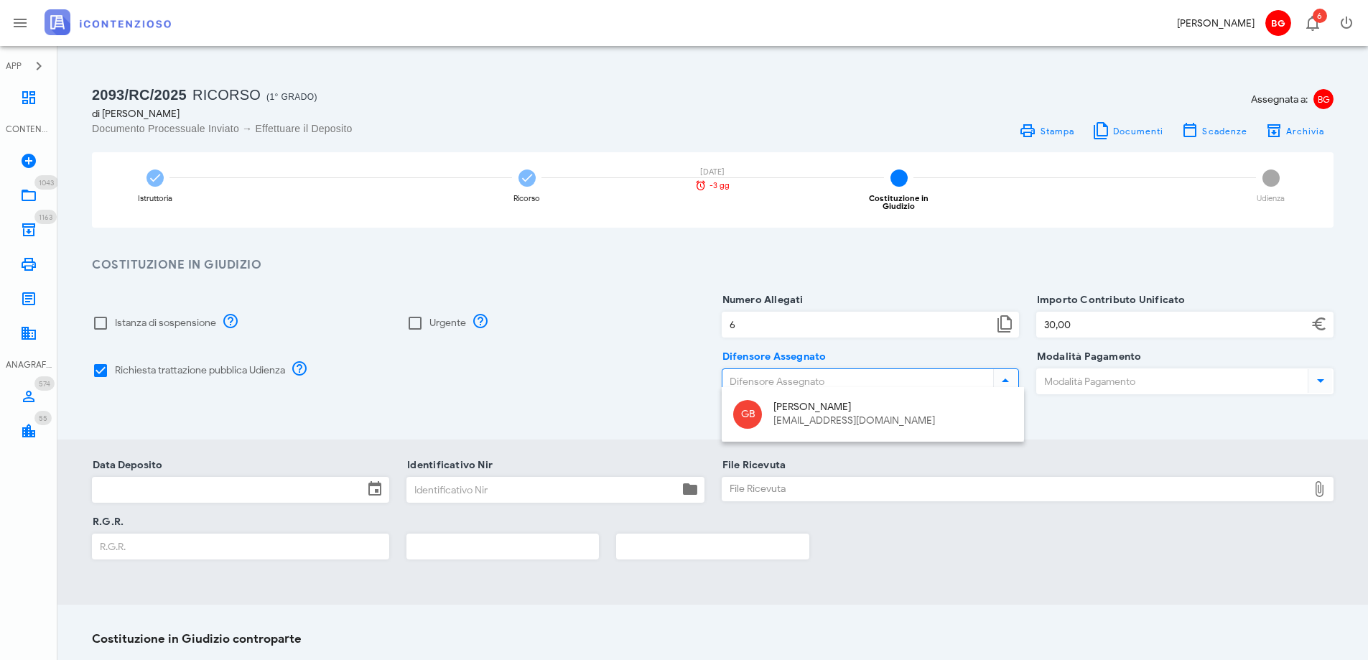
drag, startPoint x: 777, startPoint y: 427, endPoint x: 784, endPoint y: 420, distance: 9.1
click at [777, 427] on div "dottbaronegiuseppe@gmail.com" at bounding box center [893, 421] width 239 height 12
type input "Giuseppe Barone"
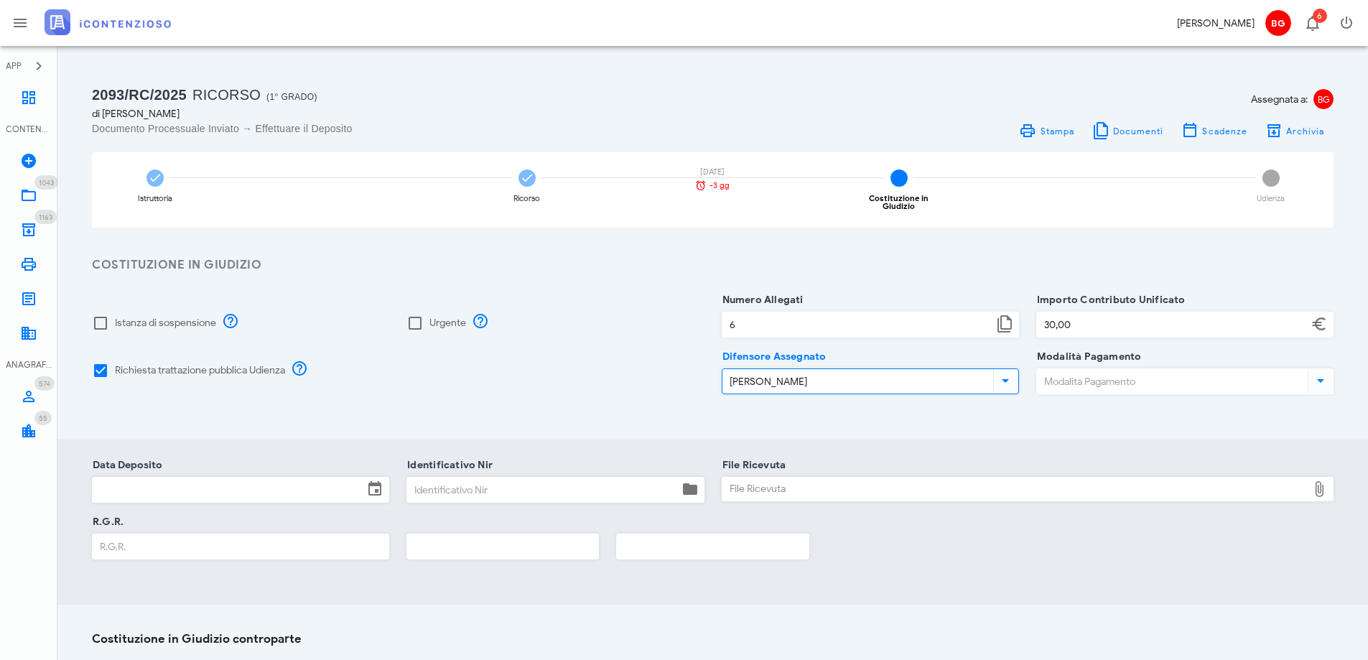
click at [1204, 357] on div "Modalità Pagamento" at bounding box center [1184, 385] width 297 height 57
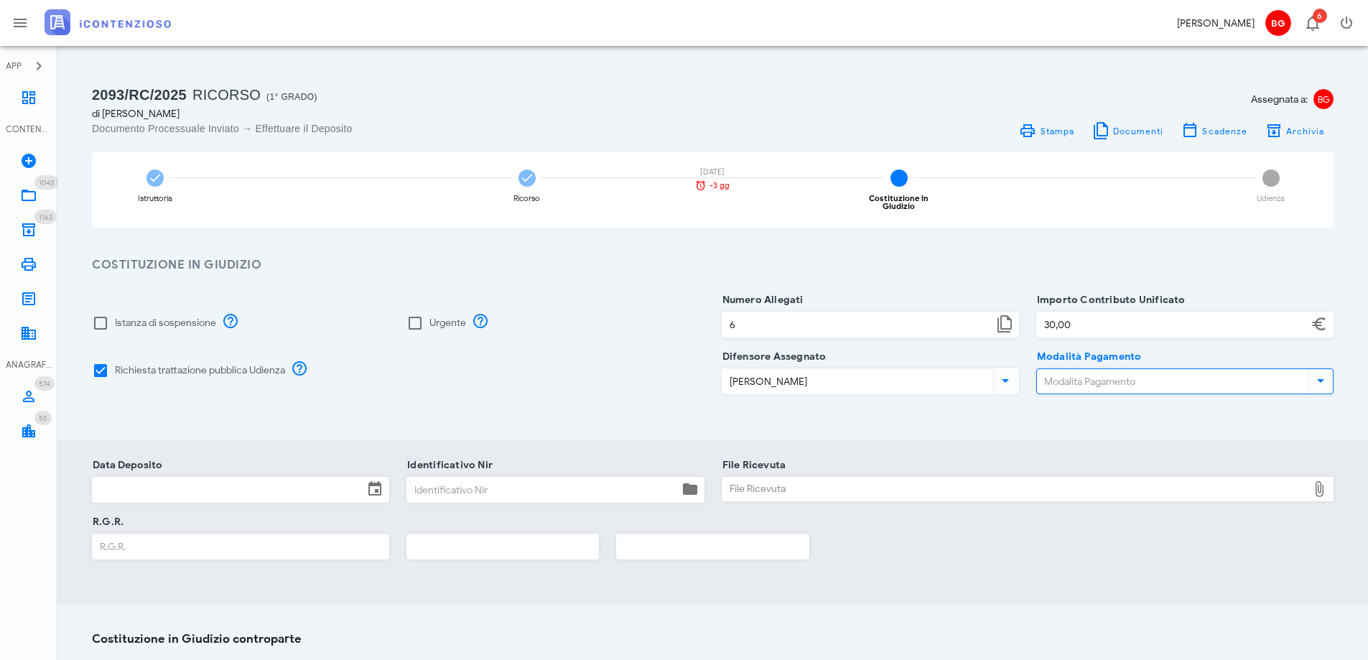
click at [1185, 369] on input "Modalità Pagamento" at bounding box center [1171, 381] width 268 height 24
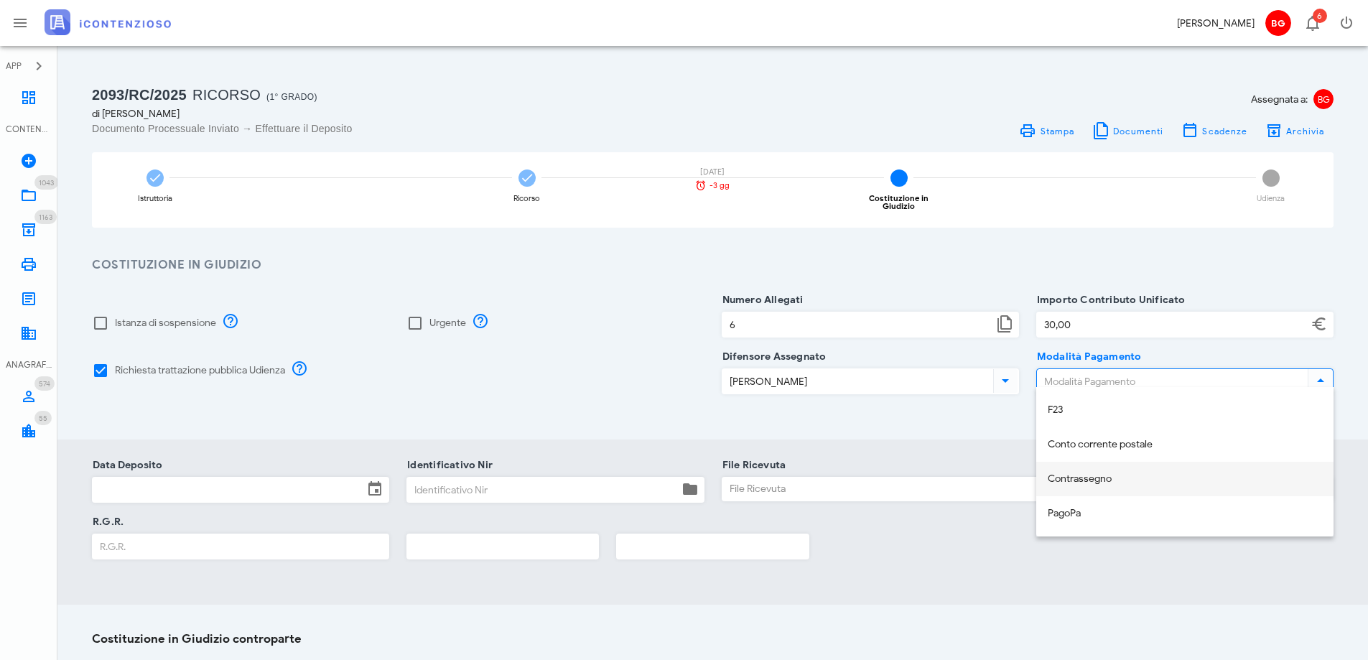
click at [1104, 479] on div "Contrassegno" at bounding box center [1185, 479] width 274 height 12
type input "Contrassegno"
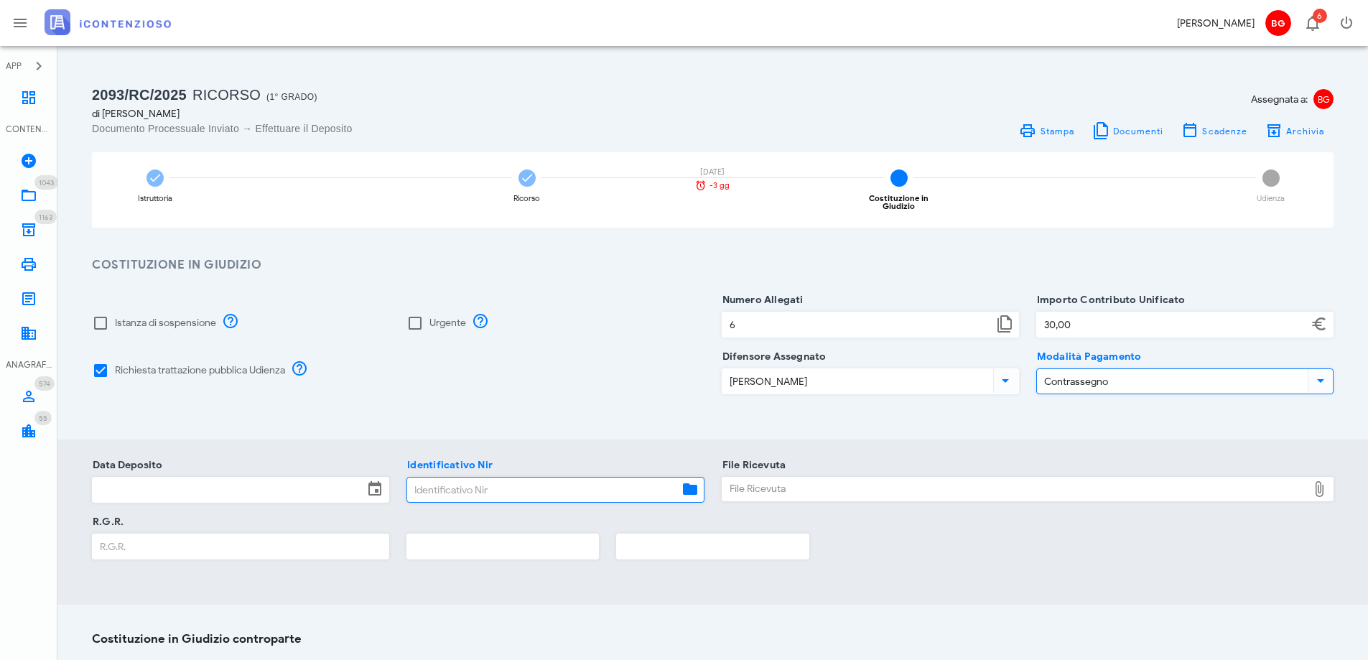
paste input "25092612145236029"
type input "25092612145236029"
click at [249, 486] on input "Data Deposito" at bounding box center [228, 490] width 271 height 24
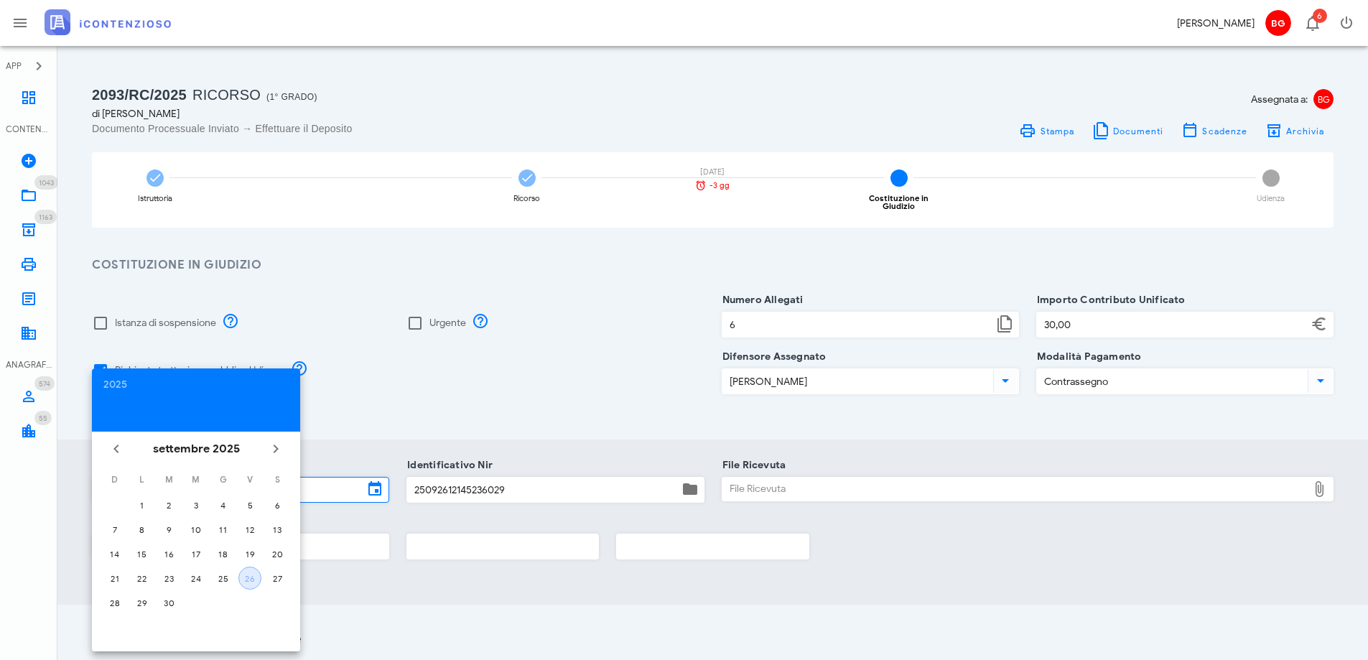
click at [251, 578] on div "26" at bounding box center [250, 578] width 22 height 11
type input "26/09/2025"
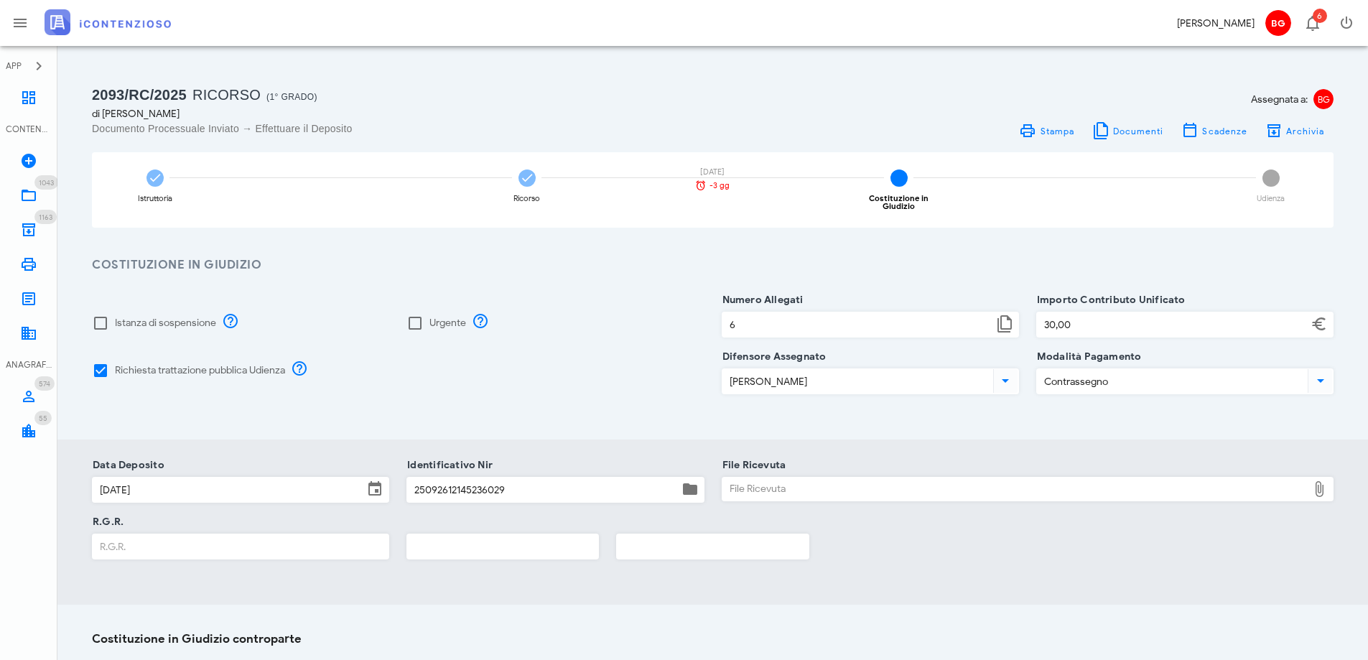
click at [225, 540] on input "R.G.R." at bounding box center [241, 546] width 296 height 24
type input "1828"
click at [430, 534] on input "text" at bounding box center [502, 546] width 191 height 24
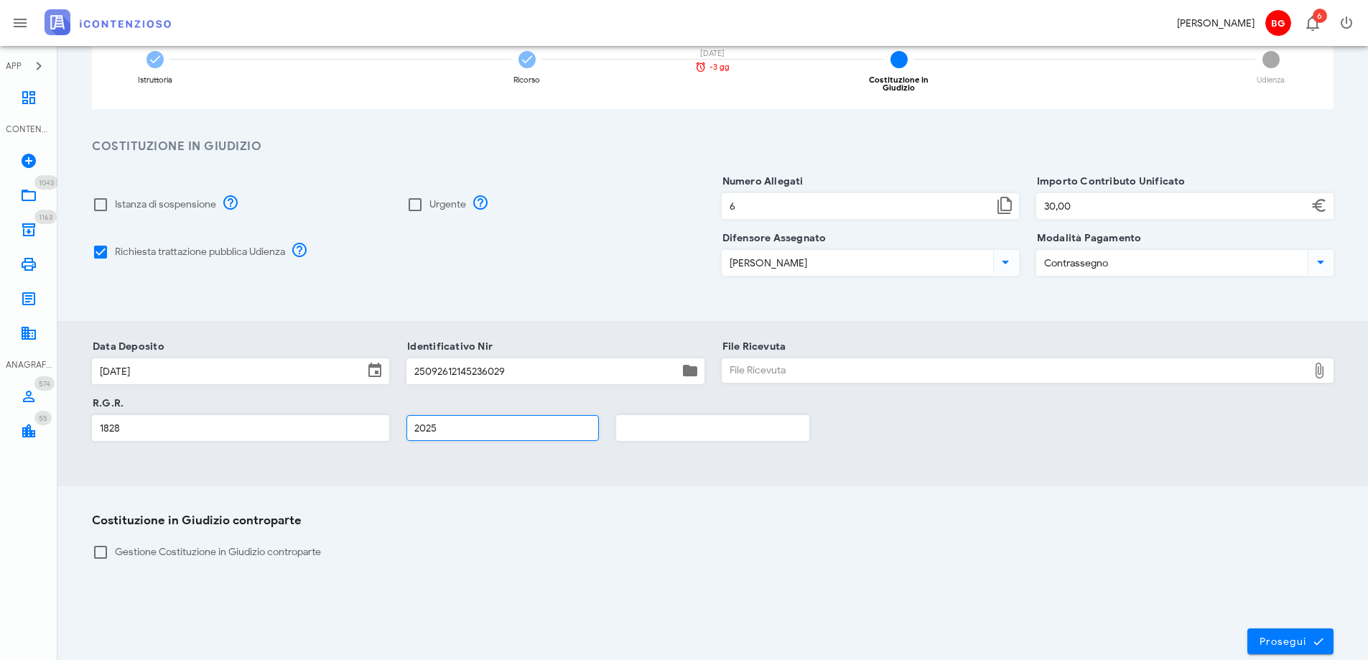
scroll to position [144, 0]
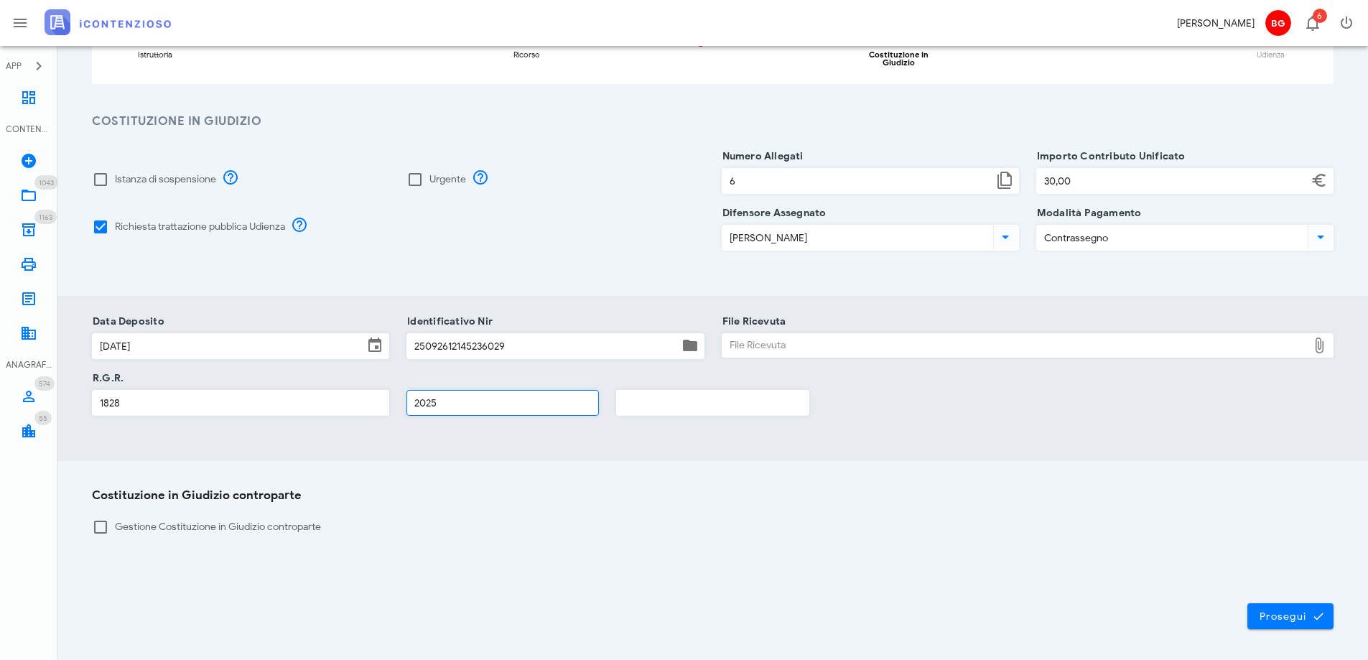
type input "2025"
click at [909, 337] on div "File Ricevuta" at bounding box center [1016, 345] width 586 height 23
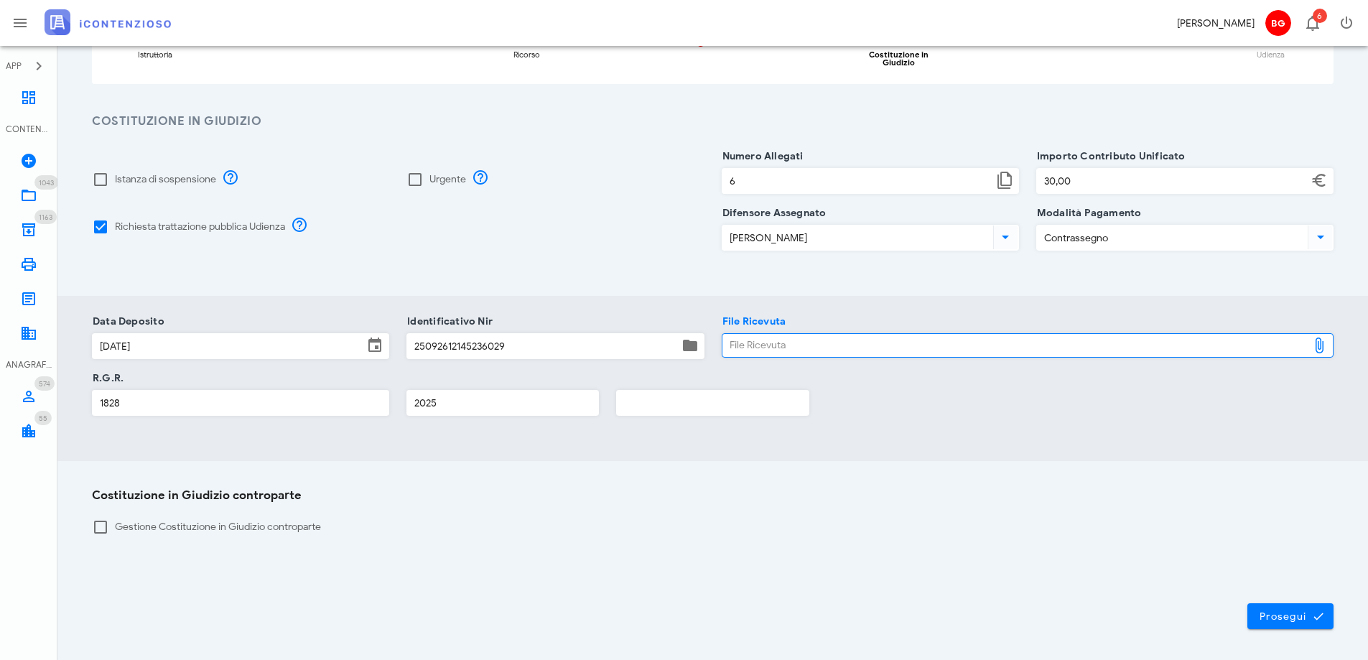
type input "C:\fakepath\RGR.pdf"
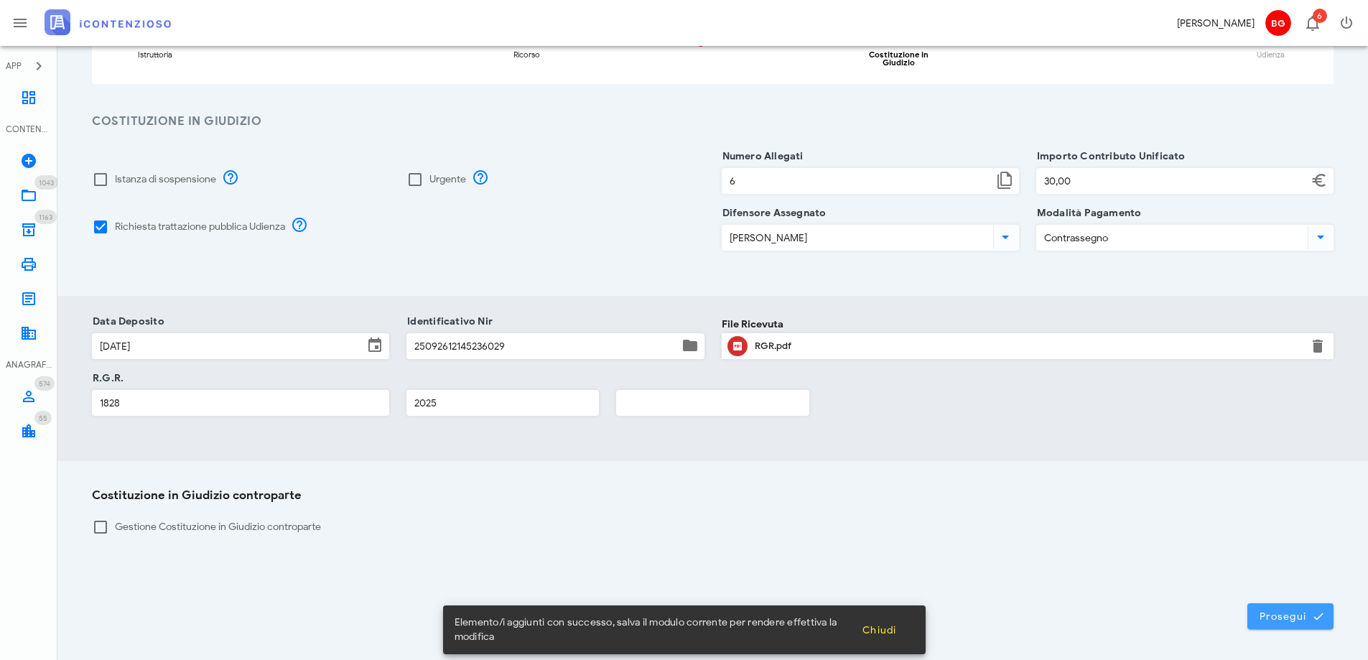
click at [1291, 610] on span "Prosegui" at bounding box center [1290, 616] width 63 height 13
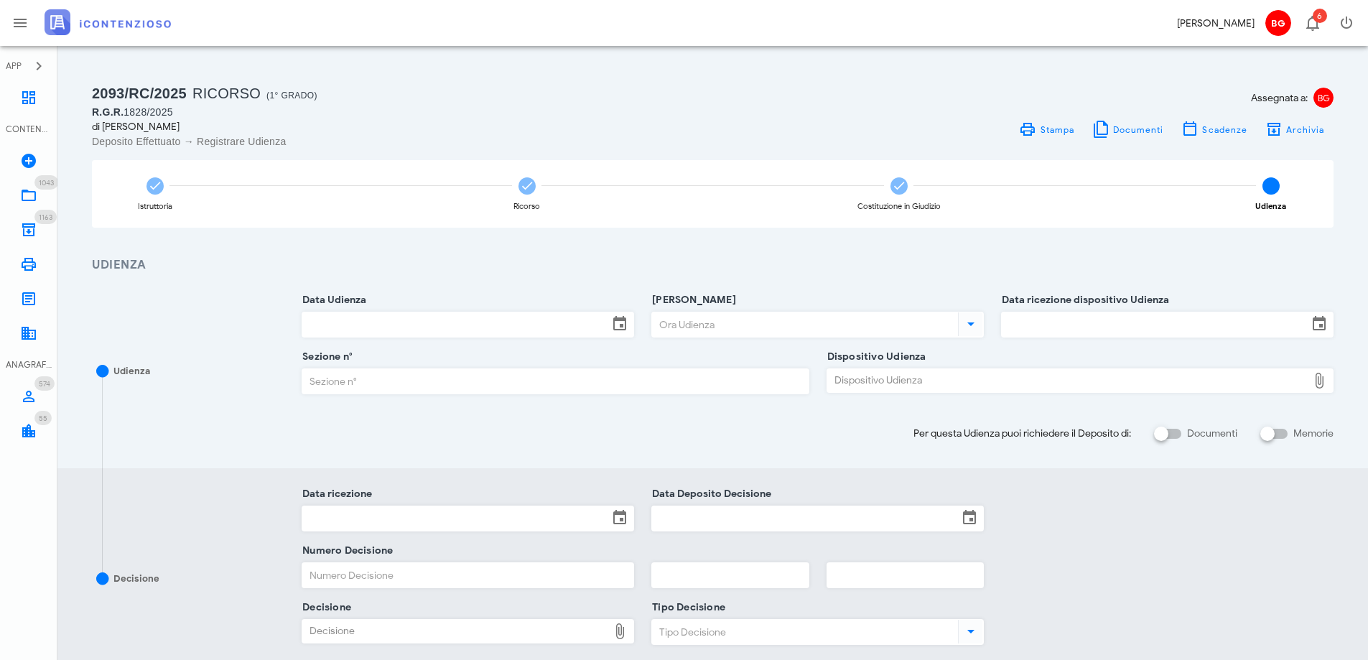
scroll to position [0, 0]
click at [26, 109] on link "Dashboard" at bounding box center [28, 97] width 57 height 34
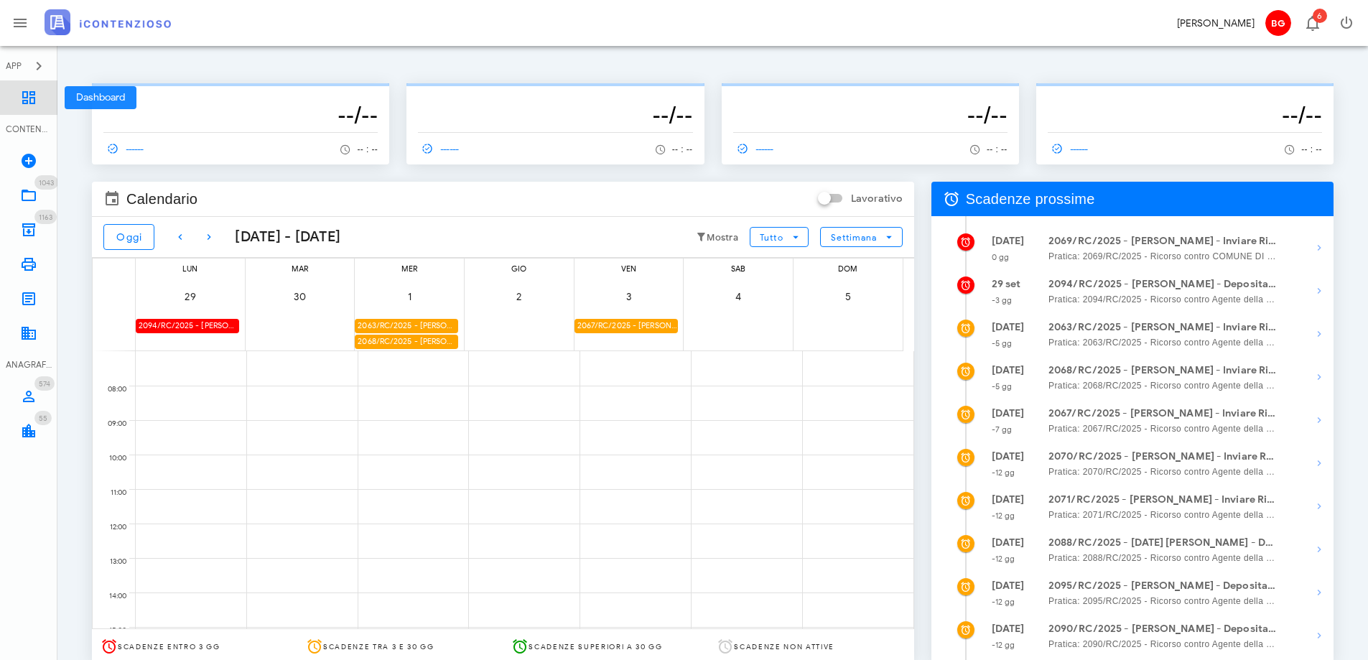
click at [36, 107] on link "Dashboard" at bounding box center [28, 97] width 57 height 34
